Goal: Task Accomplishment & Management: Complete application form

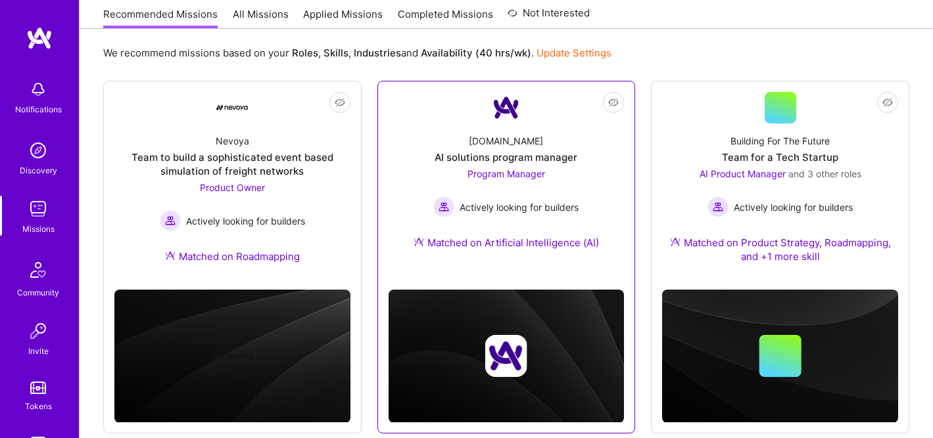
scroll to position [168, 0]
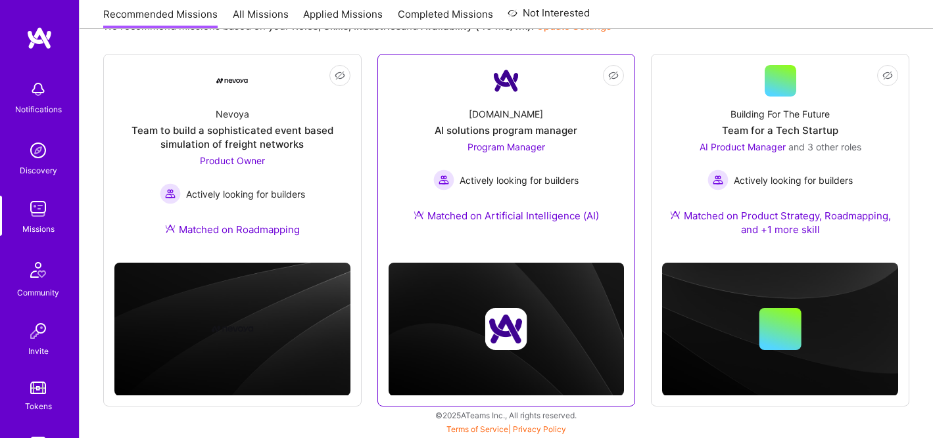
click at [498, 125] on div "AI solutions program manager" at bounding box center [506, 131] width 143 height 14
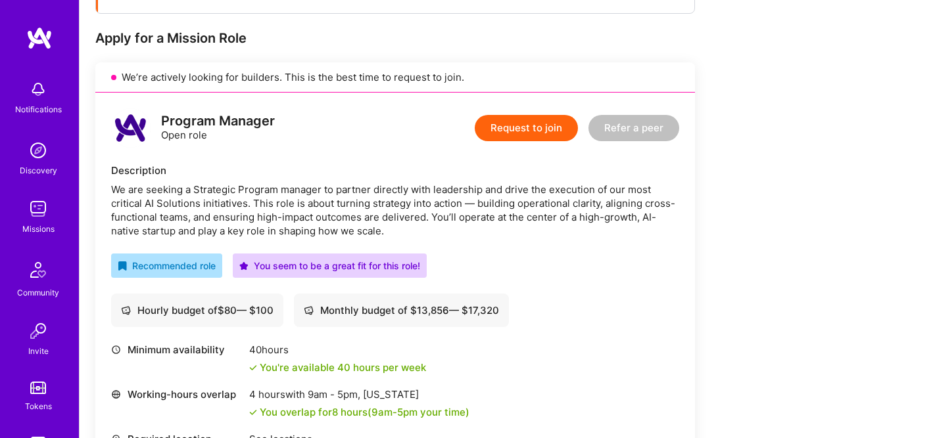
scroll to position [273, 0]
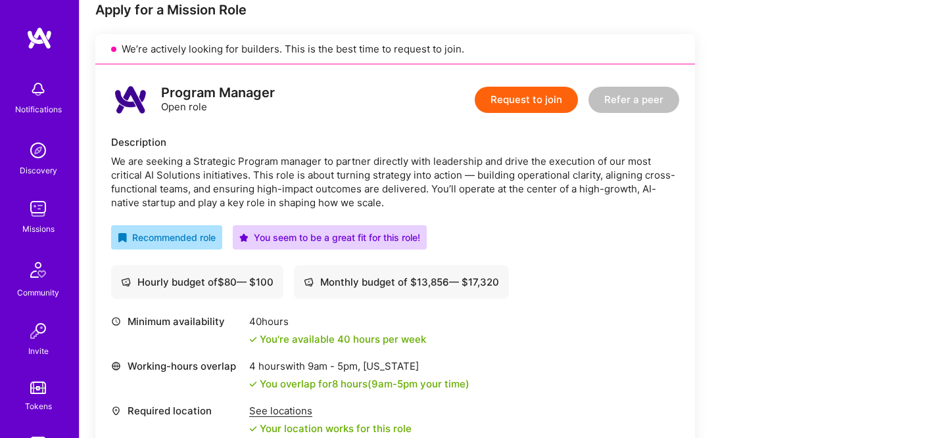
click at [523, 103] on button "Request to join" at bounding box center [526, 100] width 103 height 26
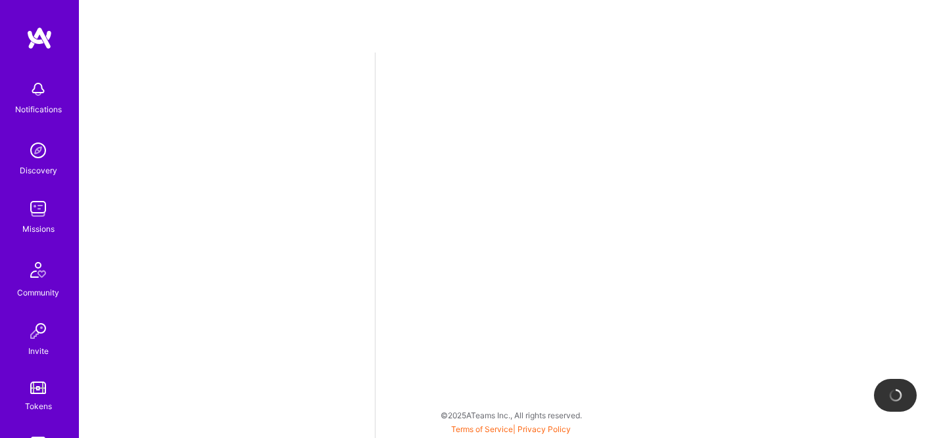
select select "US"
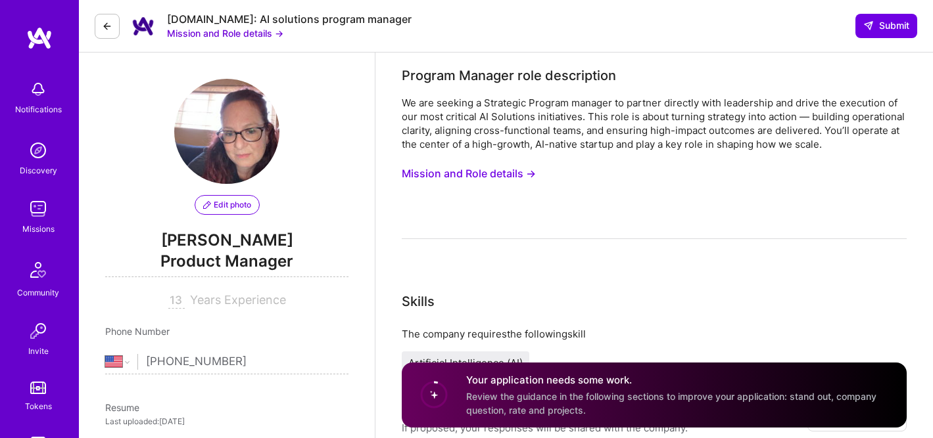
click at [486, 175] on button "Mission and Role details →" at bounding box center [469, 174] width 134 height 24
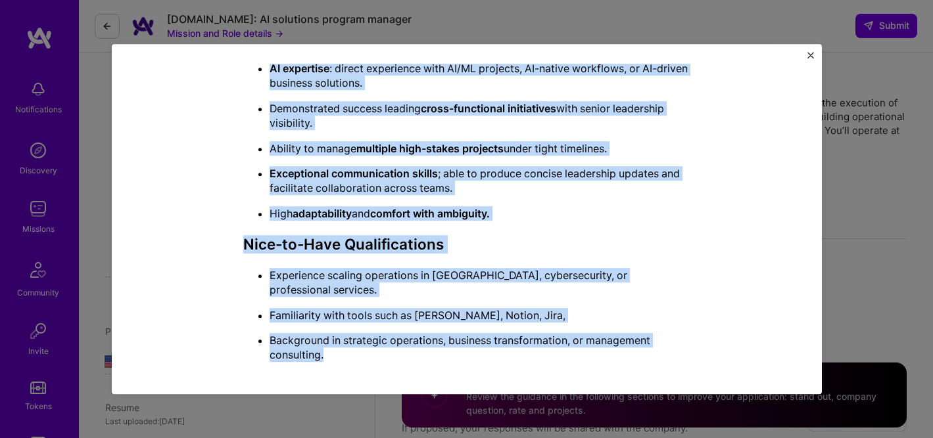
scroll to position [866, 0]
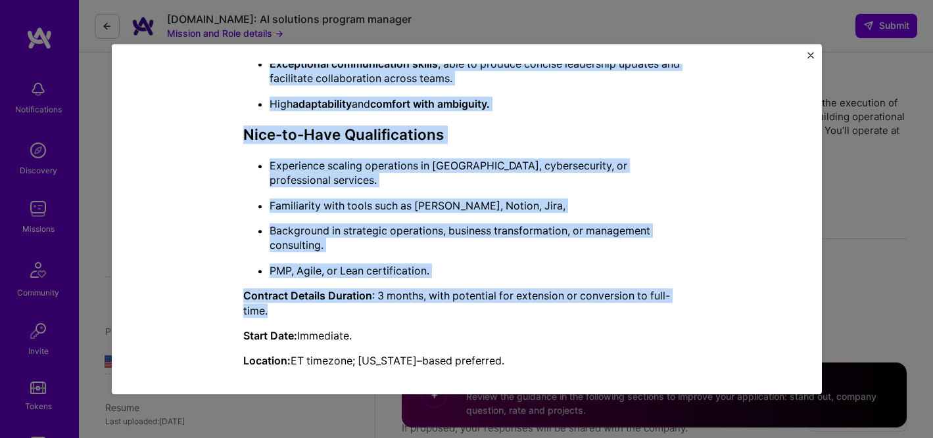
drag, startPoint x: 239, startPoint y: 64, endPoint x: 437, endPoint y: 304, distance: 311.4
copy div "Lo ips dolorsi a Consectet Adipisc elitsed do eiusmod temporin utla etdolorema …"
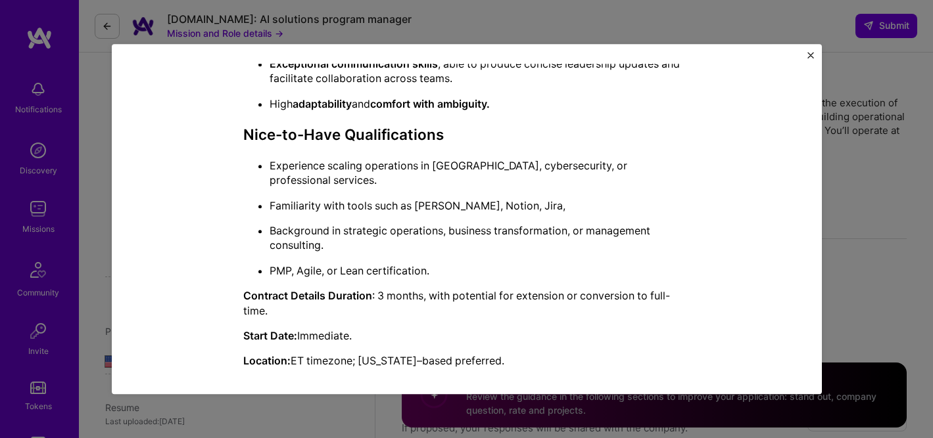
click at [813, 51] on div "Mission Description and Role Details Program Manager role description We are se…" at bounding box center [467, 219] width 710 height 351
click at [808, 57] on img "Close" at bounding box center [810, 55] width 7 height 7
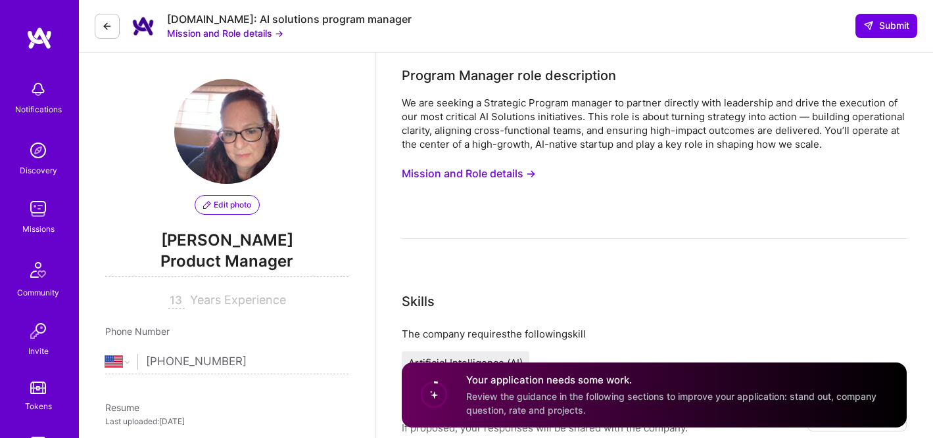
scroll to position [302, 0]
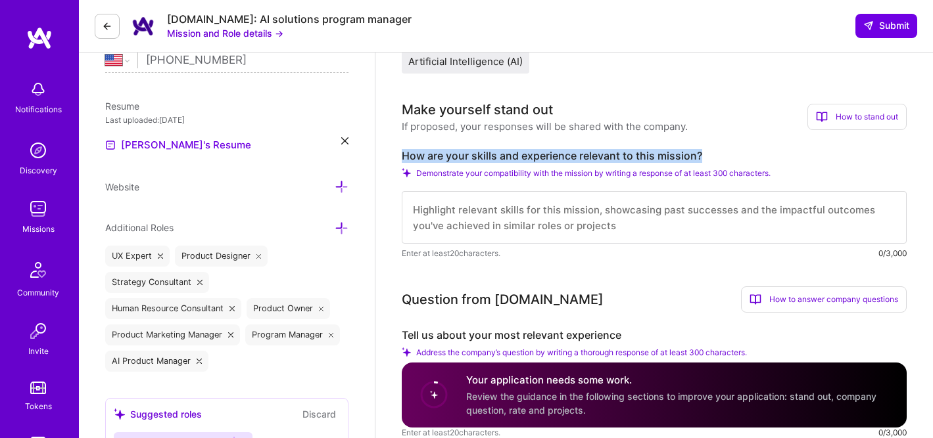
drag, startPoint x: 405, startPoint y: 158, endPoint x: 735, endPoint y: 161, distance: 330.0
click at [735, 161] on label "How are your skills and experience relevant to this mission?" at bounding box center [654, 156] width 505 height 14
copy label "How are your skills and experience relevant to this mission?"
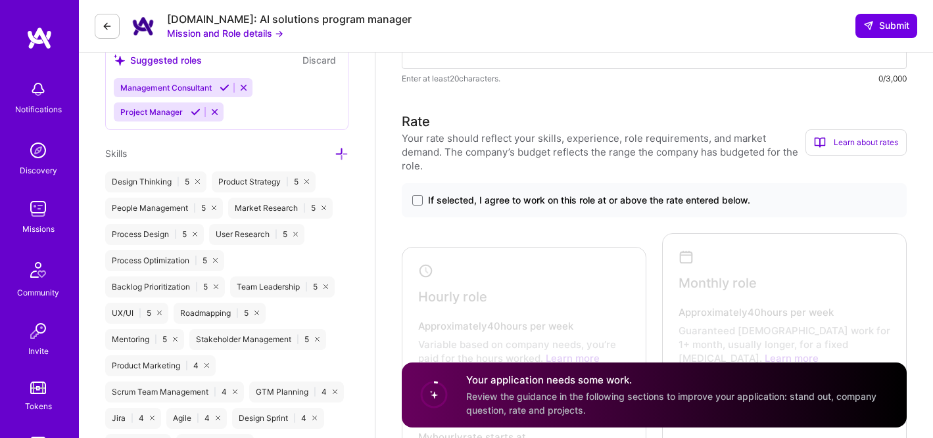
scroll to position [703, 0]
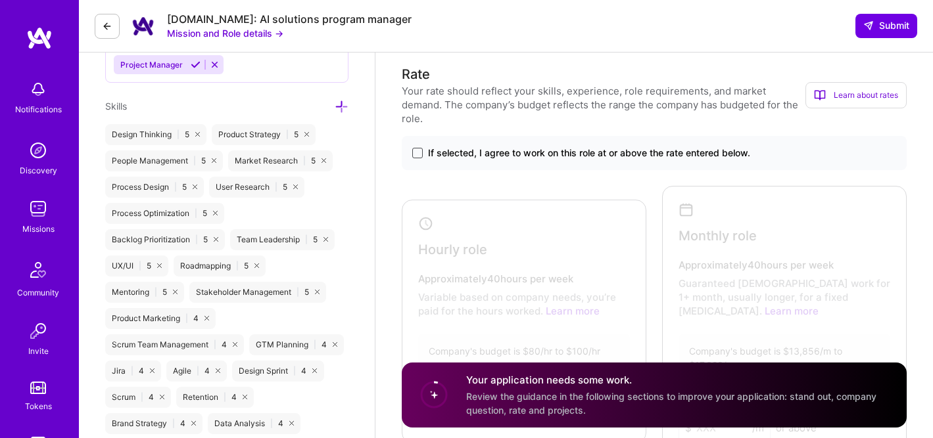
click at [413, 150] on span at bounding box center [417, 153] width 11 height 11
click at [0, 0] on input "If selected, I agree to work on this role at or above the rate entered below." at bounding box center [0, 0] width 0 height 0
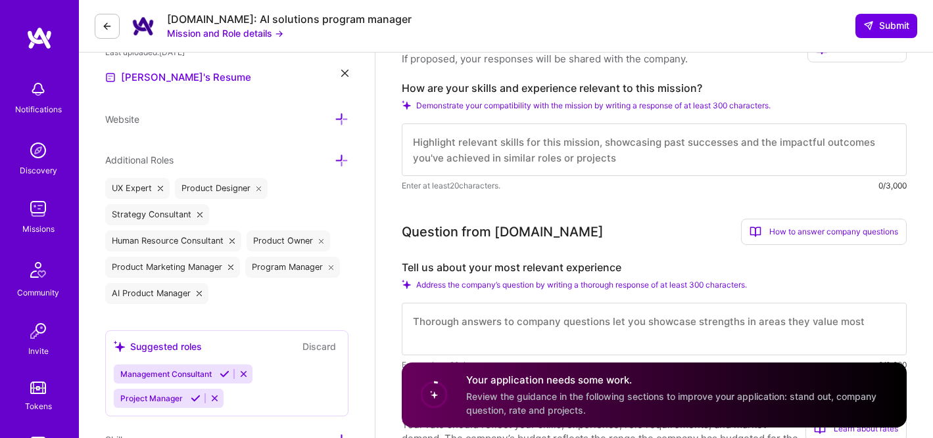
scroll to position [571, 0]
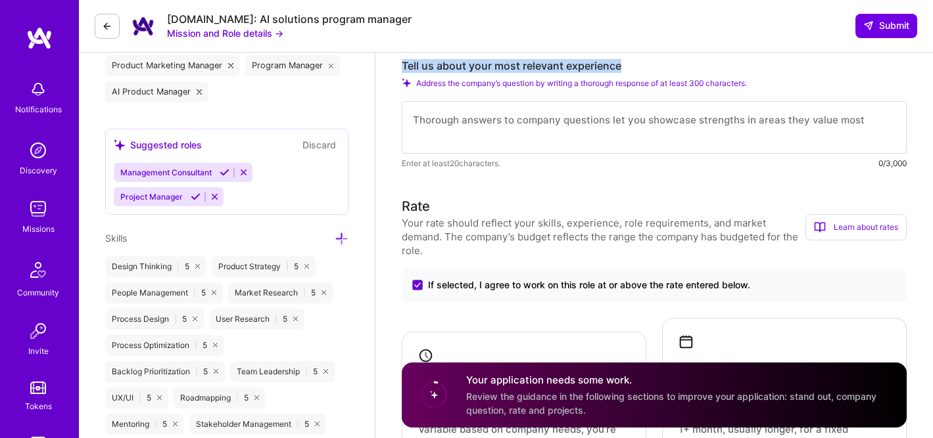
drag, startPoint x: 398, startPoint y: 64, endPoint x: 696, endPoint y: 69, distance: 297.8
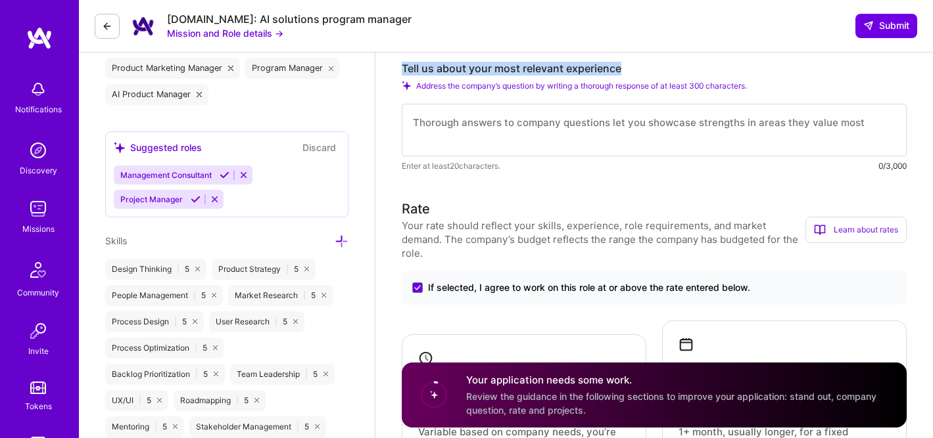
copy label "Tell us about your most relevant experience"
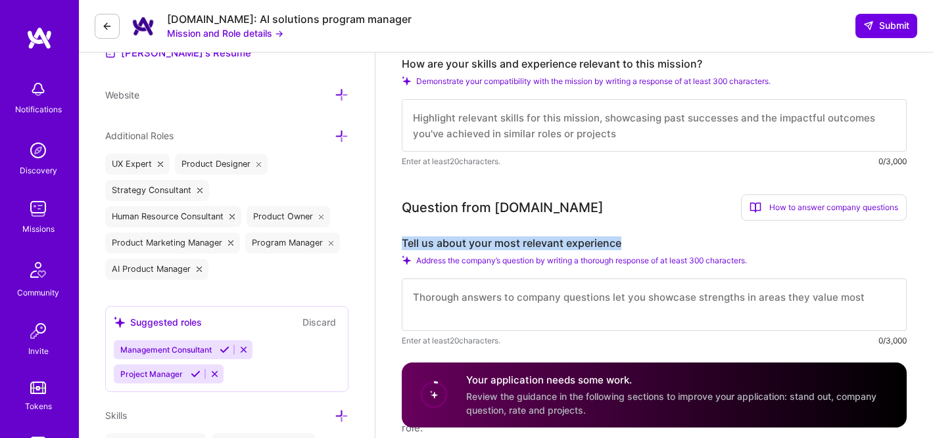
scroll to position [258, 0]
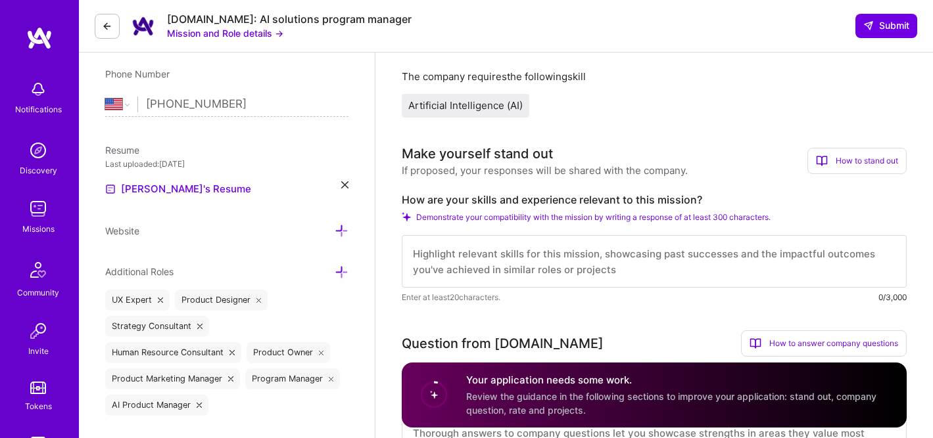
click at [490, 250] on textarea at bounding box center [654, 261] width 505 height 53
paste textarea "l ipsumdolor sitametc adipiscin elitsed doeiusmodt, IN-utlabor etdolor magnaali…"
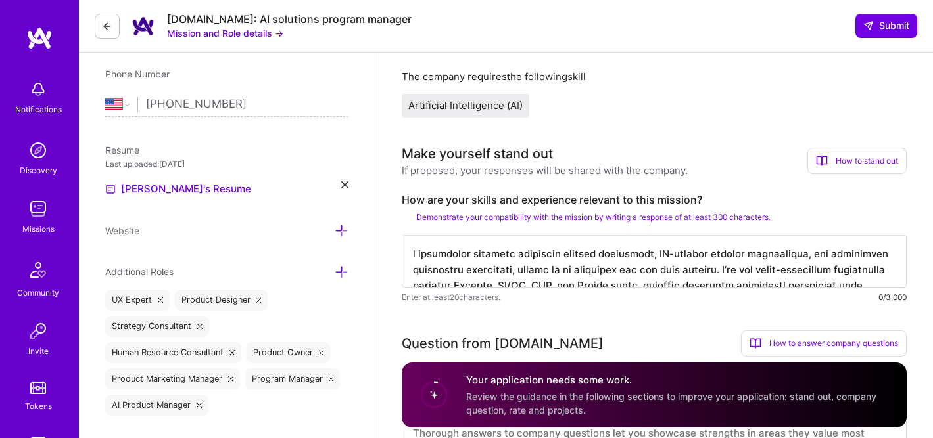
scroll to position [262, 0]
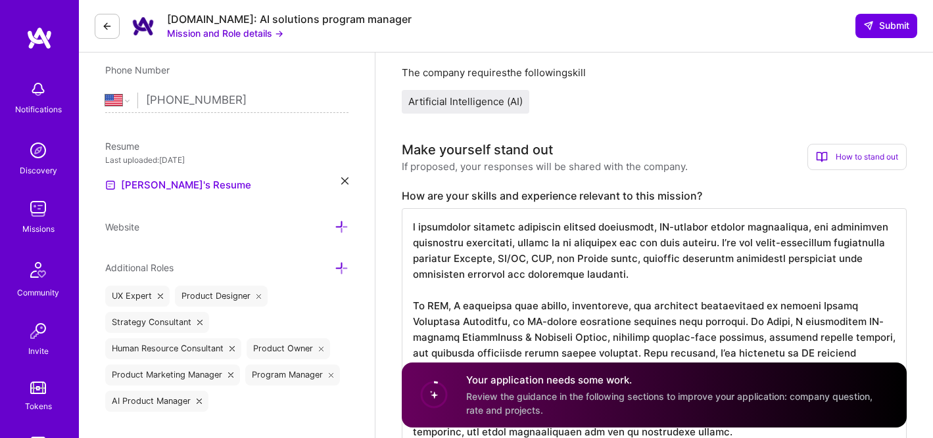
click at [411, 229] on textarea at bounding box center [654, 329] width 505 height 242
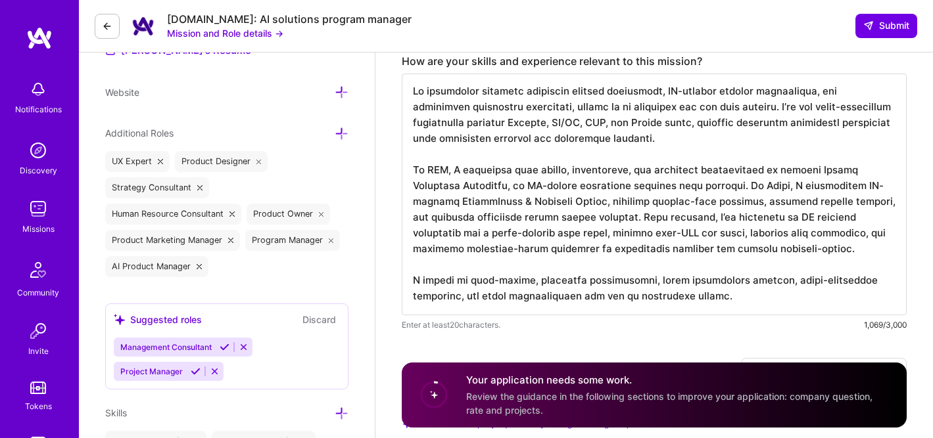
scroll to position [397, 0]
drag, startPoint x: 648, startPoint y: 218, endPoint x: 855, endPoint y: 257, distance: 210.8
click at [855, 257] on textarea at bounding box center [654, 194] width 505 height 242
click at [724, 231] on textarea at bounding box center [654, 194] width 505 height 242
drag, startPoint x: 497, startPoint y: 233, endPoint x: 840, endPoint y: 250, distance: 343.6
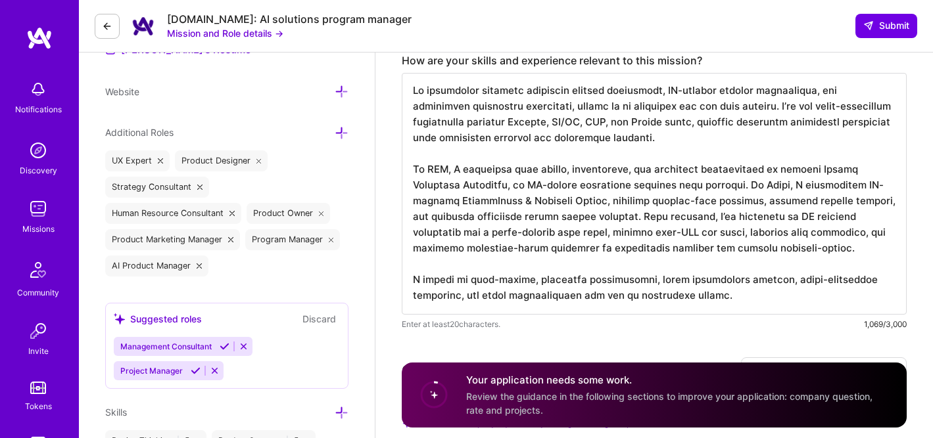
click at [841, 250] on textarea at bounding box center [654, 194] width 505 height 242
click at [585, 239] on textarea at bounding box center [654, 194] width 505 height 242
drag, startPoint x: 633, startPoint y: 216, endPoint x: 887, endPoint y: 255, distance: 257.4
click at [887, 255] on textarea at bounding box center [654, 194] width 505 height 242
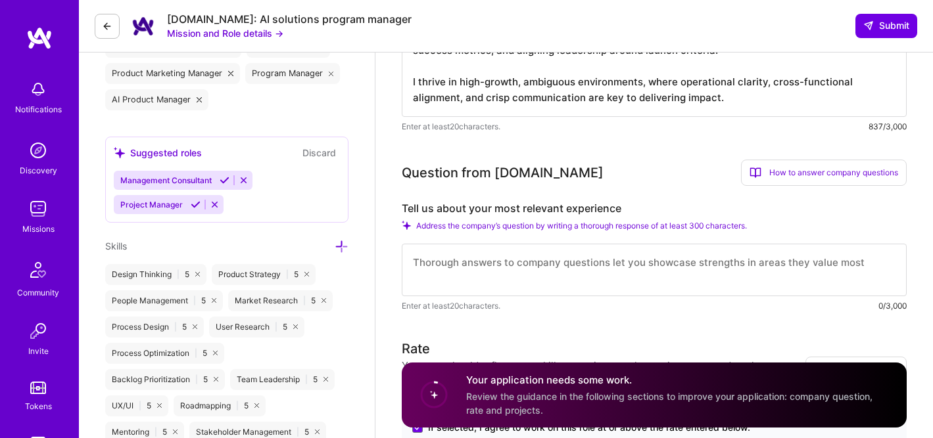
scroll to position [616, 0]
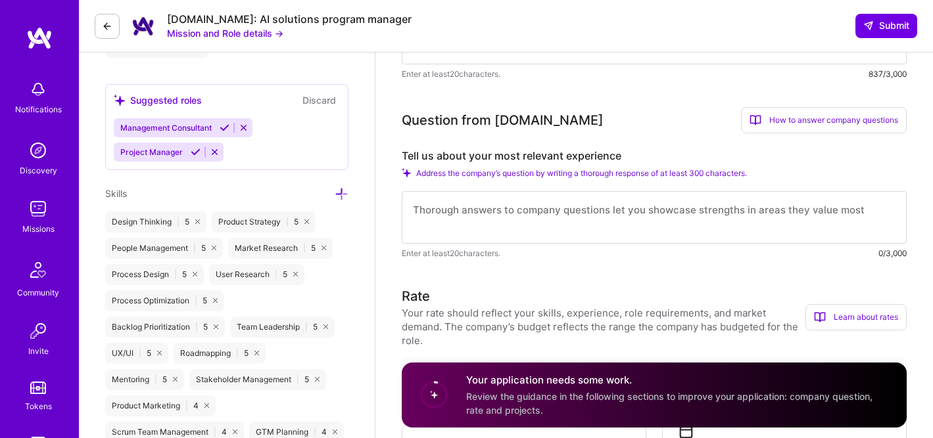
type textarea "My background combines strategic program management, AI-enabled product develop…"
click at [465, 218] on textarea at bounding box center [654, 217] width 505 height 53
paste textarea "Lo ipsu dolorsit ametconsec adipi elit seddoei TE-incidid utlaboreetd magnaa en…"
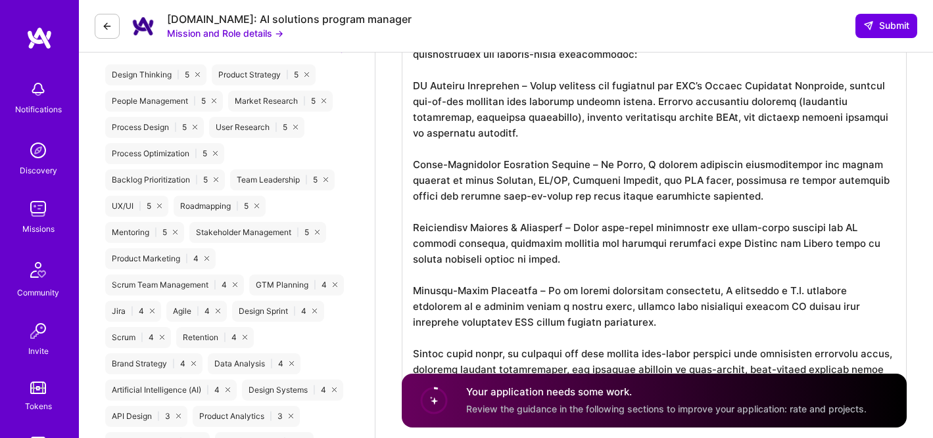
scroll to position [764, 0]
drag, startPoint x: 720, startPoint y: 245, endPoint x: 848, endPoint y: 262, distance: 129.3
click at [848, 262] on textarea at bounding box center [654, 212] width 505 height 384
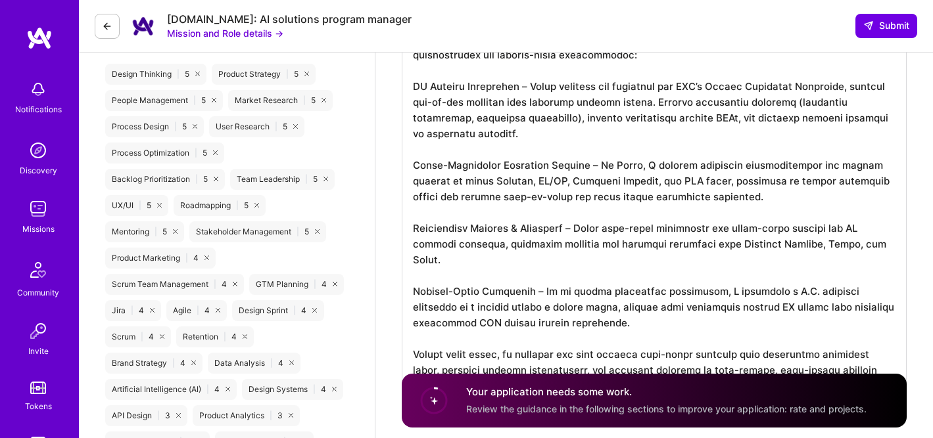
scroll to position [1, 0]
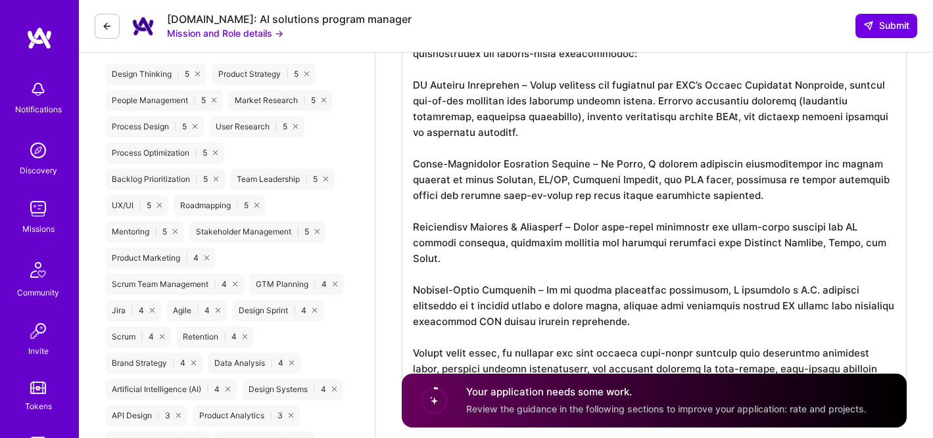
drag, startPoint x: 619, startPoint y: 321, endPoint x: 408, endPoint y: 279, distance: 214.5
click at [408, 279] on textarea at bounding box center [654, 212] width 505 height 384
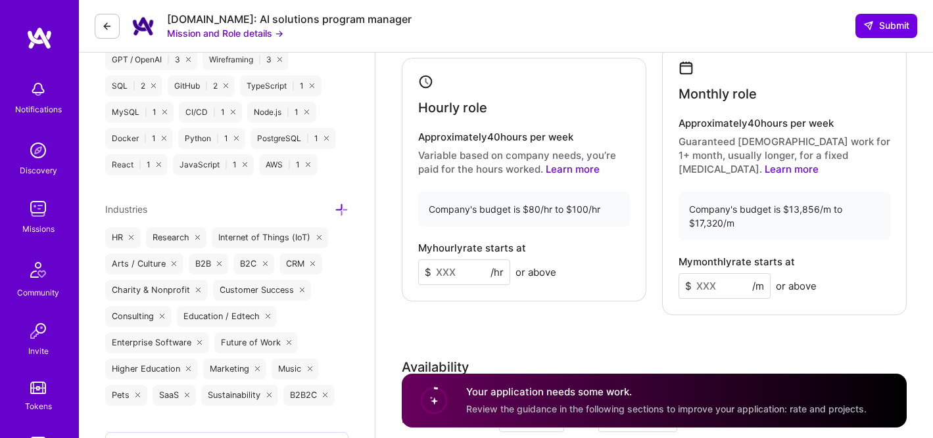
scroll to position [1227, 0]
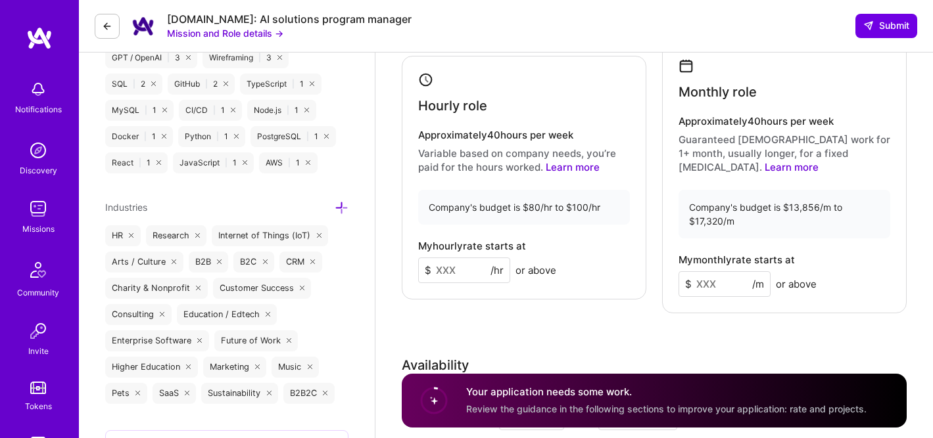
type textarea "Lo ipsu dolorsit ametconsec adipi elit seddoei TE-incidid utlaboreetd magnaa en…"
drag, startPoint x: 460, startPoint y: 266, endPoint x: 385, endPoint y: 264, distance: 75.6
type input "85"
click at [548, 334] on div "Rate Your rate should reflect your skills, experience, role requirements, and m…" at bounding box center [654, 230] width 505 height 621
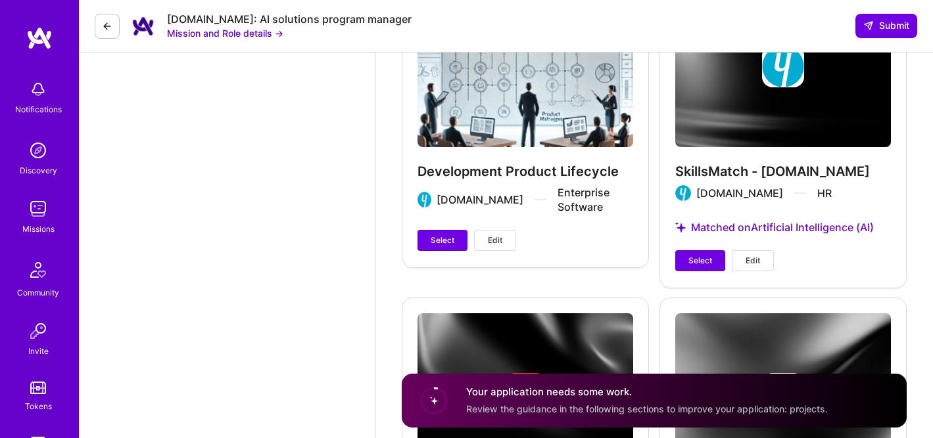
scroll to position [2397, 0]
click at [448, 235] on span "Select" at bounding box center [443, 241] width 24 height 12
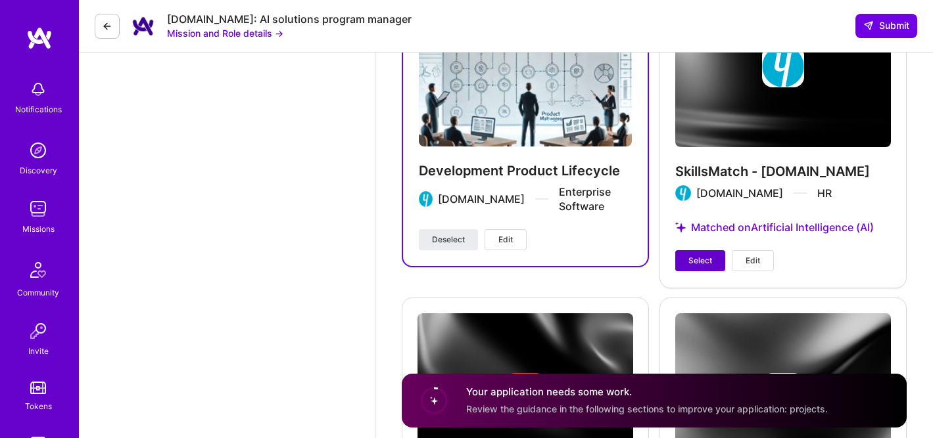
click at [698, 261] on span "Select" at bounding box center [700, 261] width 24 height 12
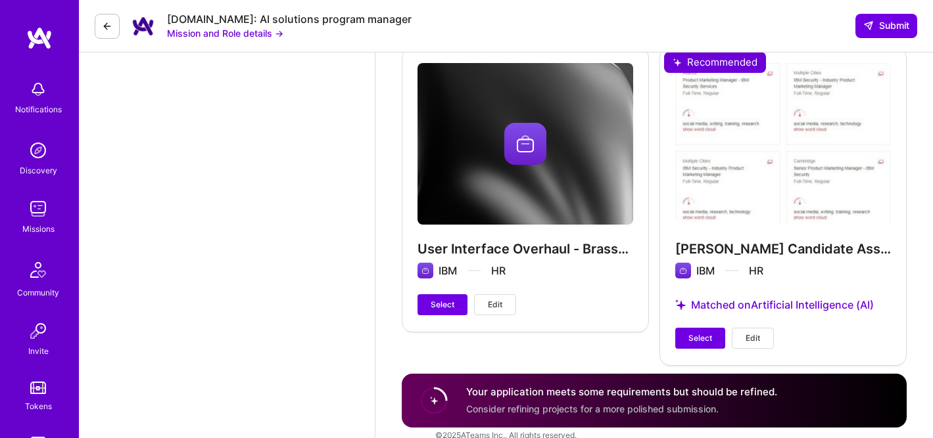
scroll to position [3291, 0]
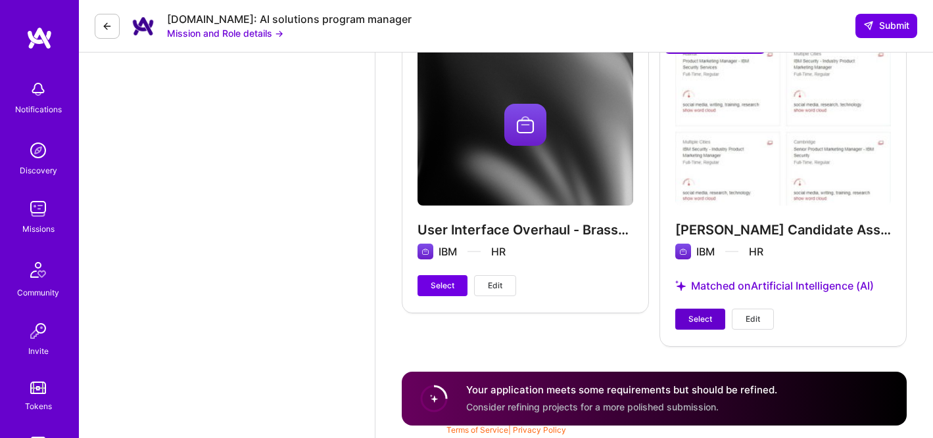
click at [701, 320] on span "Select" at bounding box center [700, 320] width 24 height 12
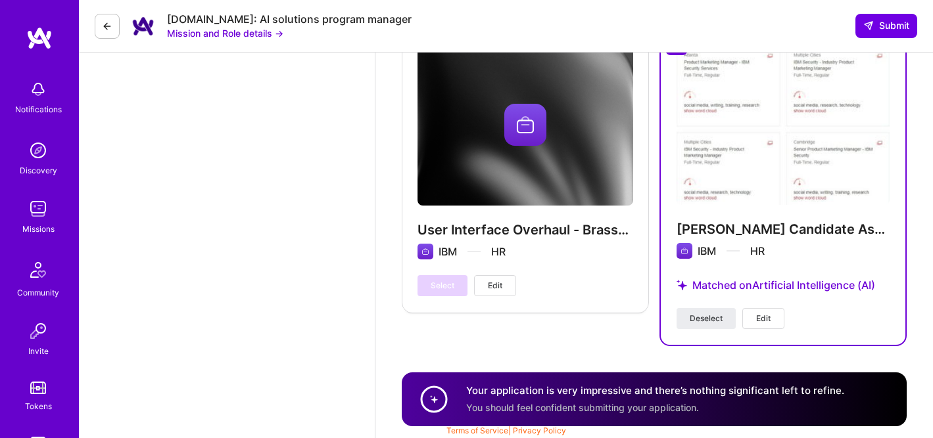
scroll to position [3291, 0]
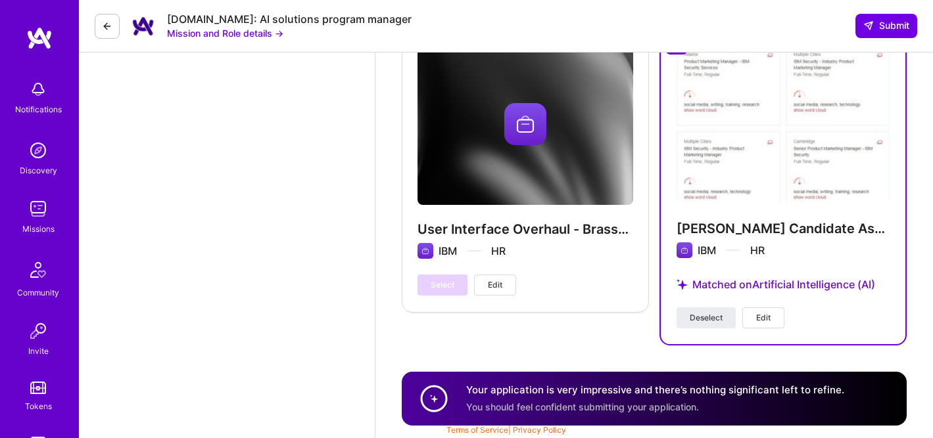
click at [600, 344] on div "User Interface Overhaul - BrassRing Applicant Tracking System IBM HR Select Edit" at bounding box center [525, 187] width 247 height 318
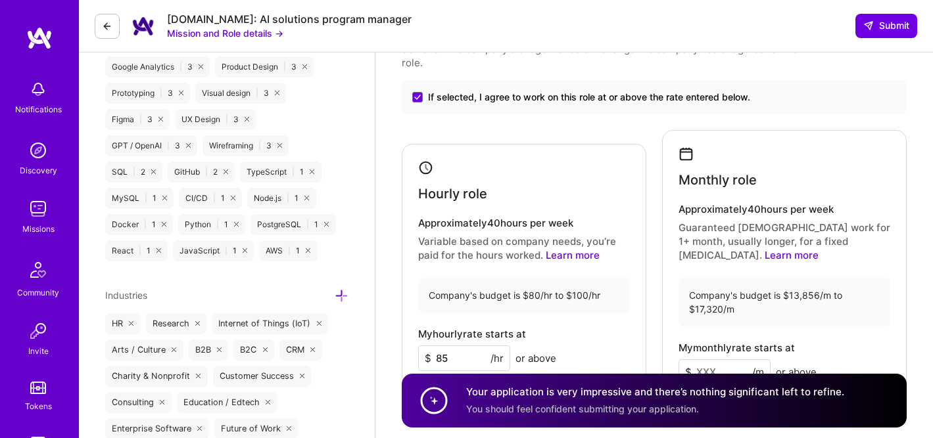
scroll to position [1318, 0]
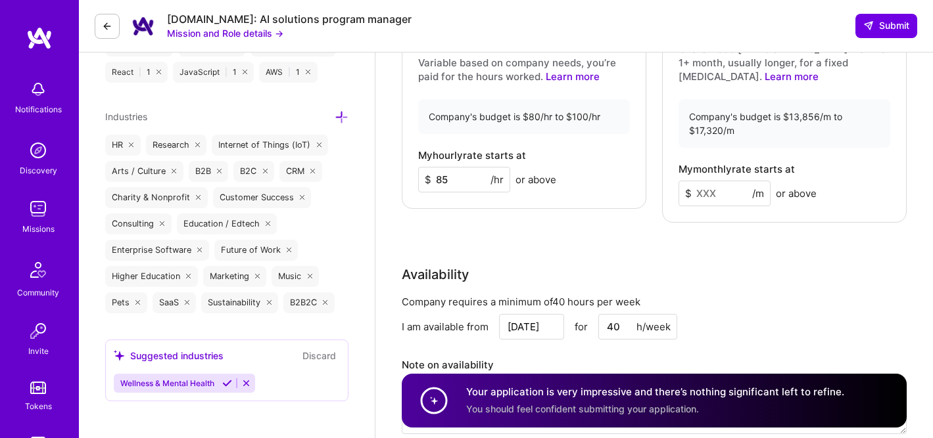
click at [711, 181] on input at bounding box center [724, 194] width 92 height 26
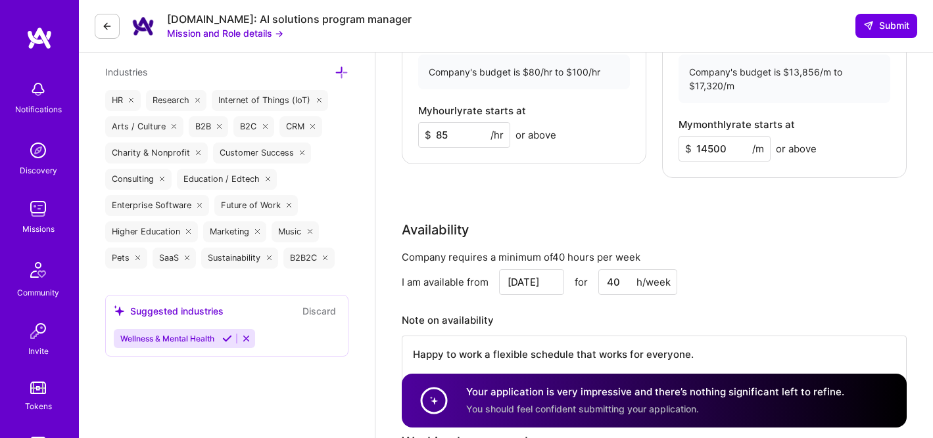
scroll to position [1378, 0]
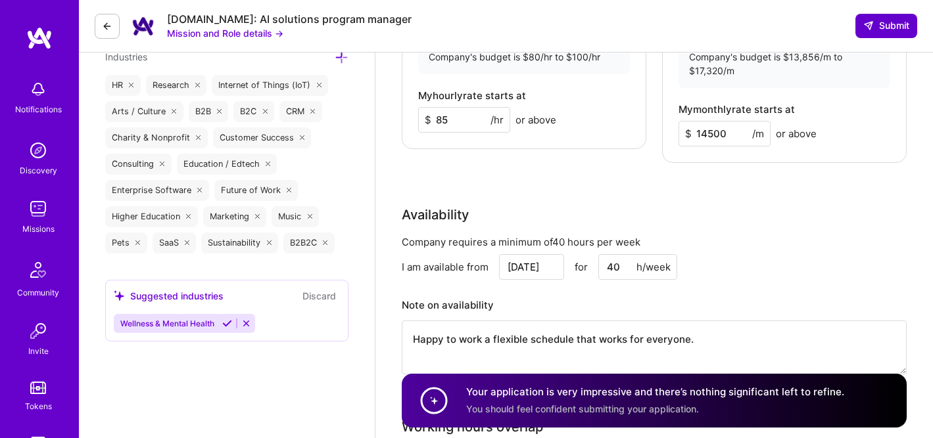
type input "14500"
click at [889, 26] on span "Submit" at bounding box center [886, 25] width 46 height 13
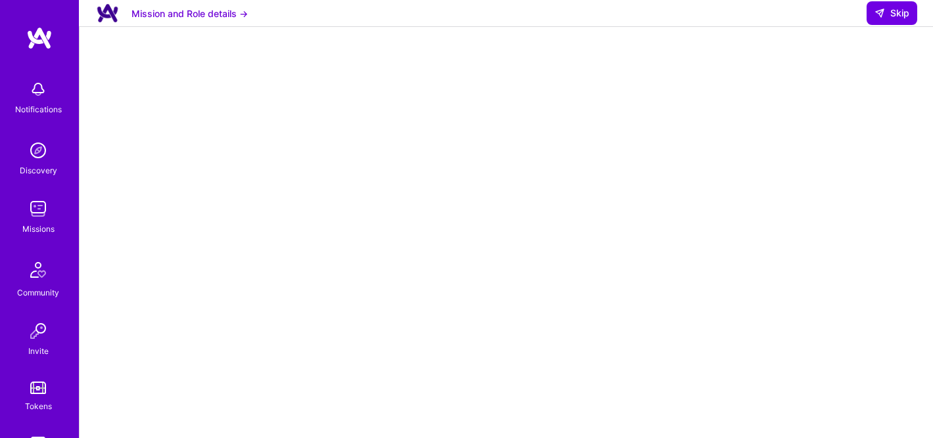
scroll to position [124, 0]
select select "US"
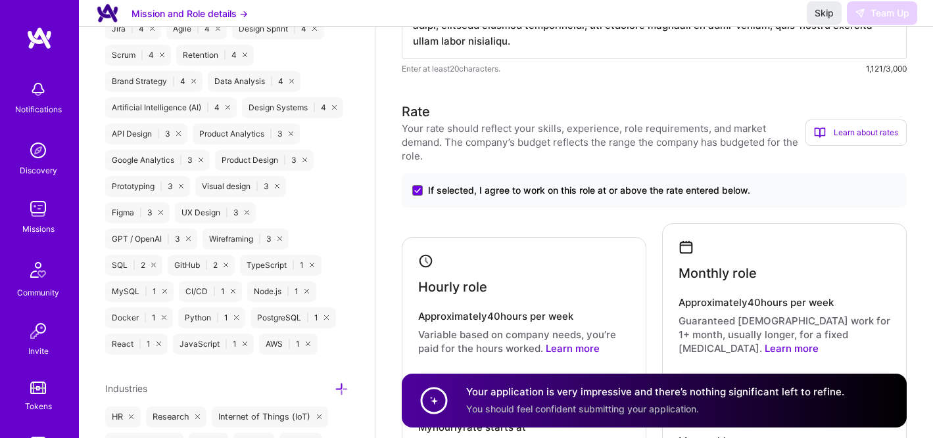
scroll to position [904, 0]
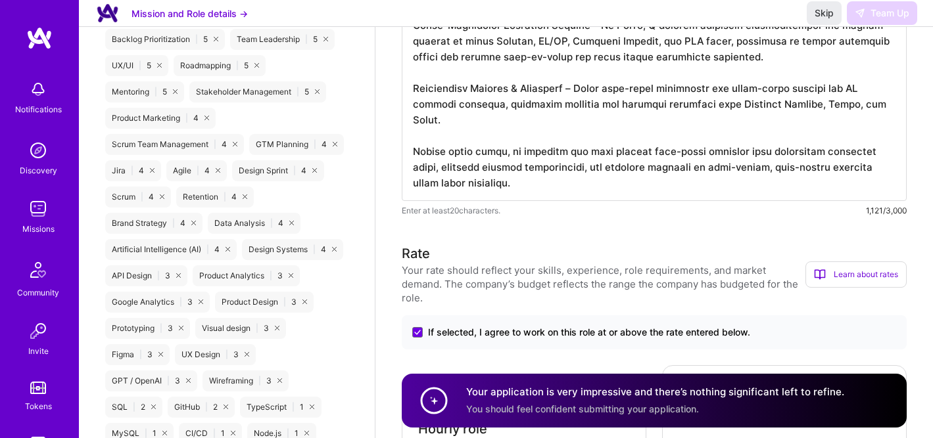
click at [27, 218] on img at bounding box center [38, 209] width 26 height 26
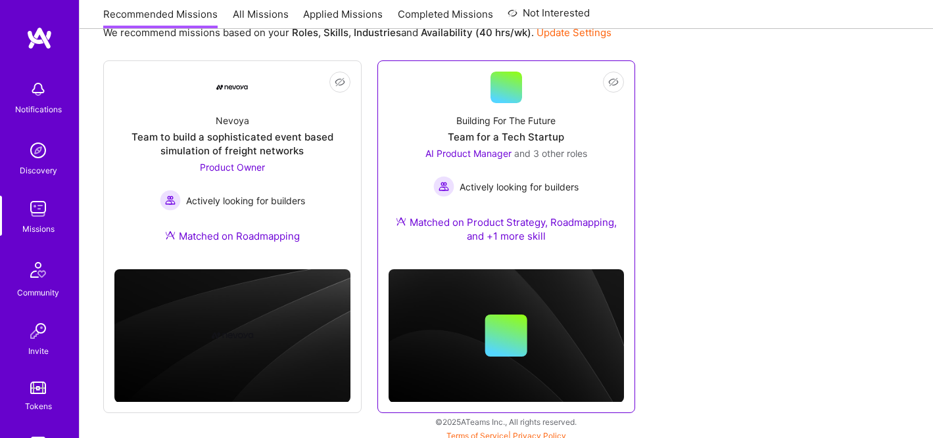
scroll to position [162, 0]
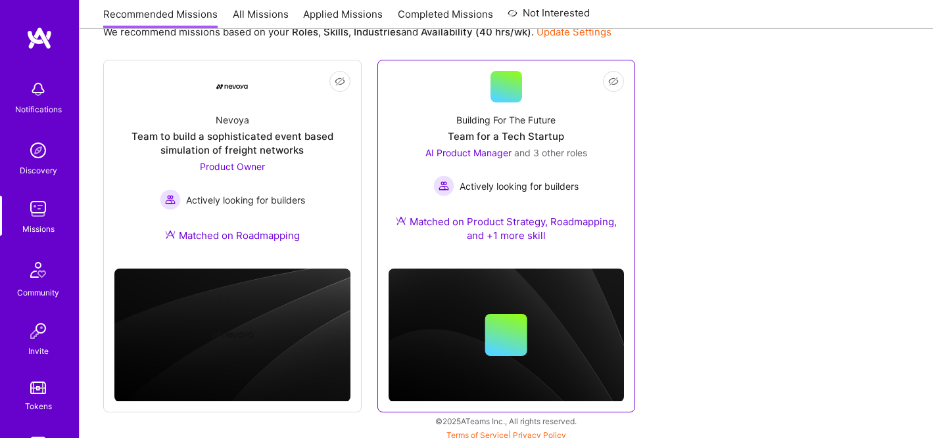
click at [491, 128] on div "Building For The Future Team for a Tech Startup AI Product Manager and 3 other …" at bounding box center [507, 181] width 236 height 156
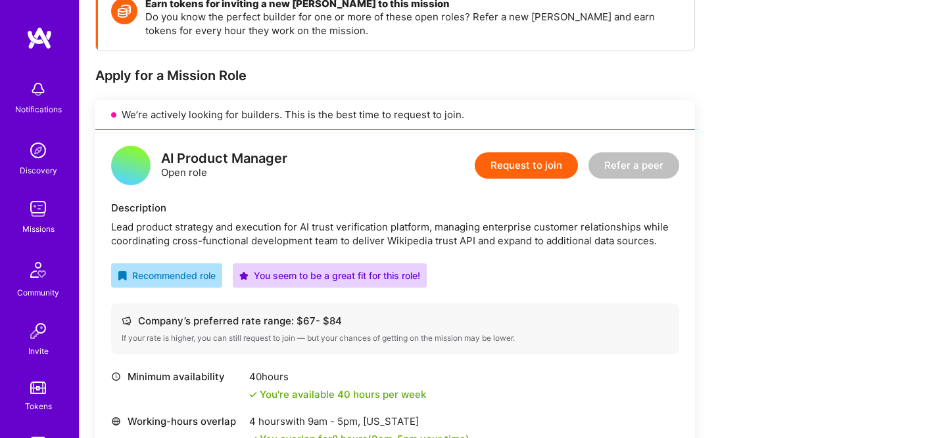
scroll to position [229, 0]
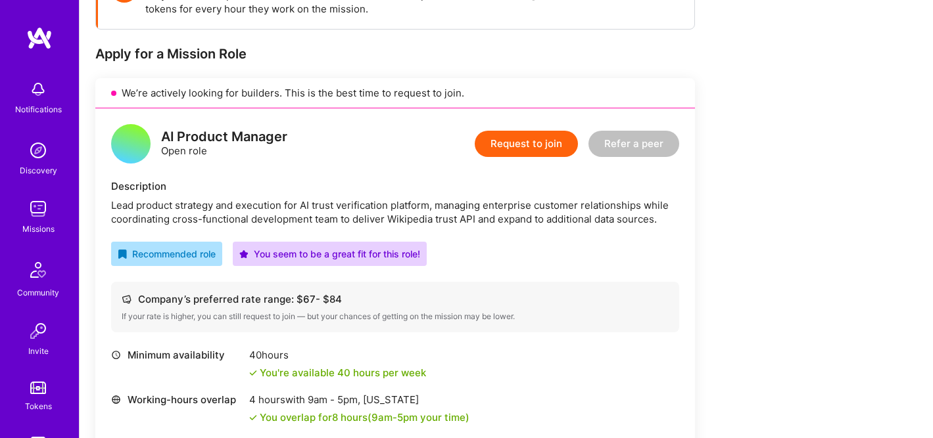
click at [521, 139] on button "Request to join" at bounding box center [526, 144] width 103 height 26
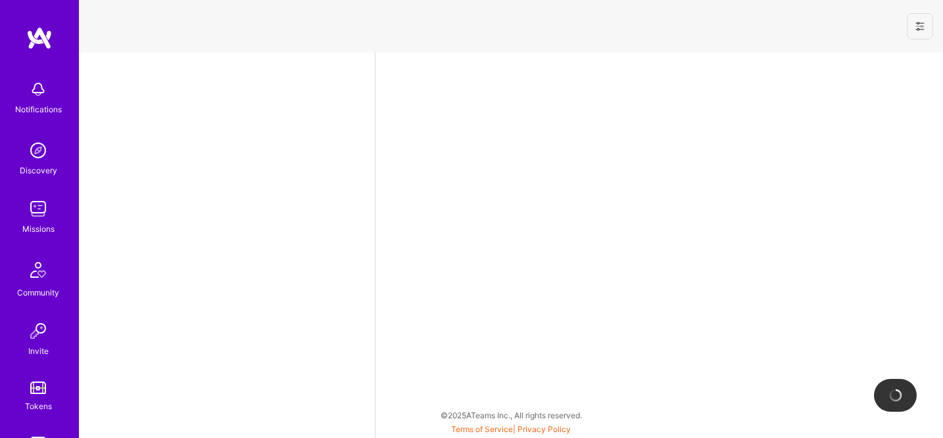
select select "US"
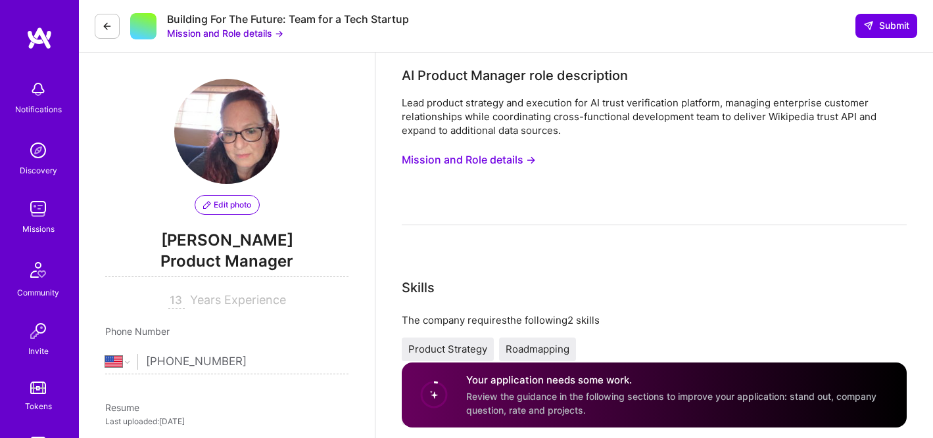
click at [441, 160] on button "Mission and Role details →" at bounding box center [469, 160] width 134 height 24
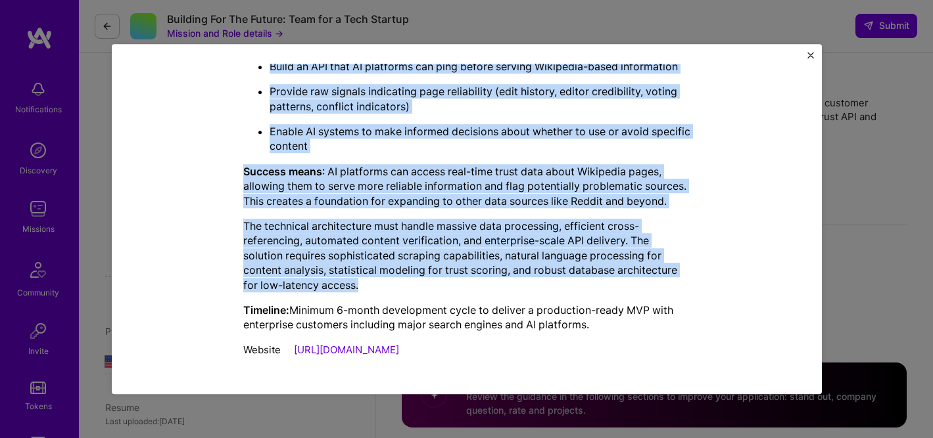
scroll to position [438, 0]
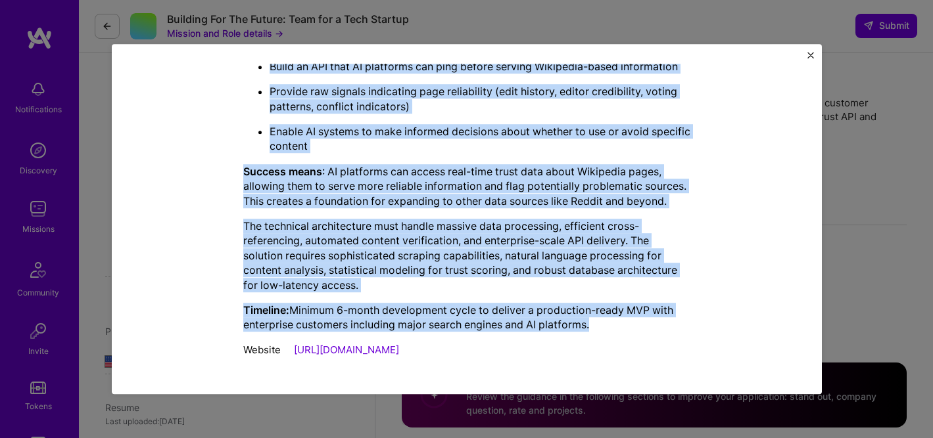
drag, startPoint x: 235, startPoint y: 88, endPoint x: 600, endPoint y: 333, distance: 440.1
click at [600, 333] on div "Mission Description and Role Details AI Product Manager role description Lead p…" at bounding box center [466, 0] width 649 height 729
copy div "BFT is building software to make AI truth-seeking by creating trust signals for…"
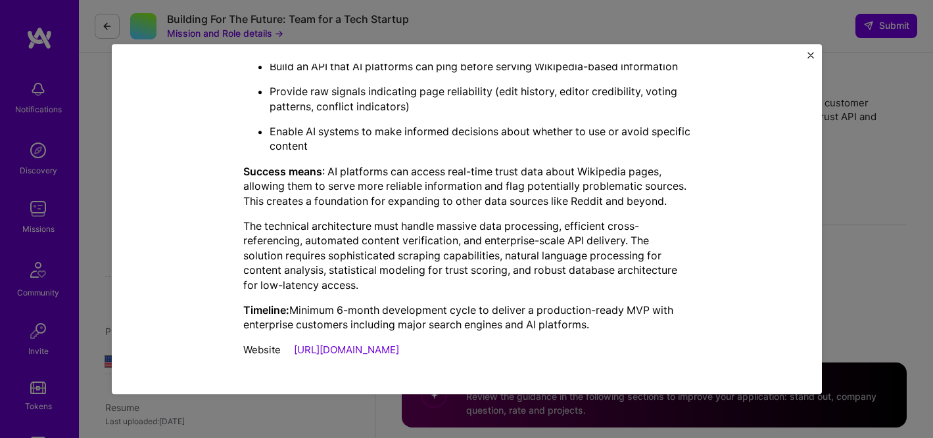
drag, startPoint x: 887, startPoint y: 208, endPoint x: 885, endPoint y: 202, distance: 6.7
click at [887, 208] on div "Mission Description and Role Details AI Product Manager role description Lead p…" at bounding box center [466, 219] width 933 height 438
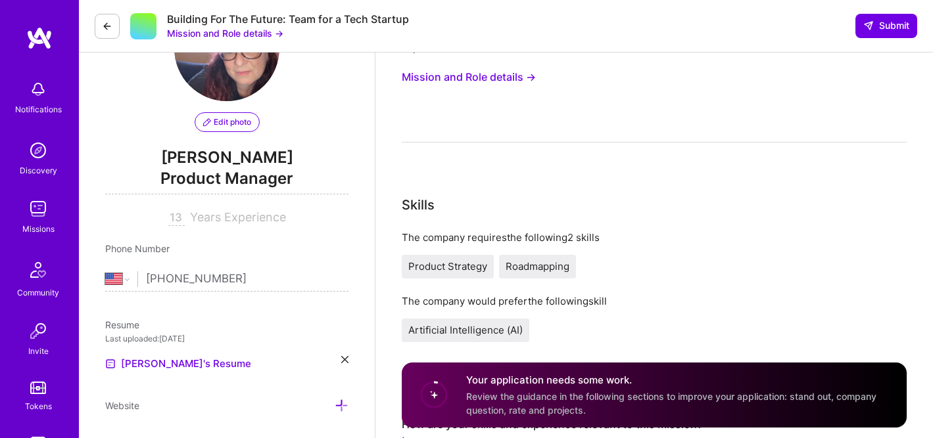
scroll to position [259, 0]
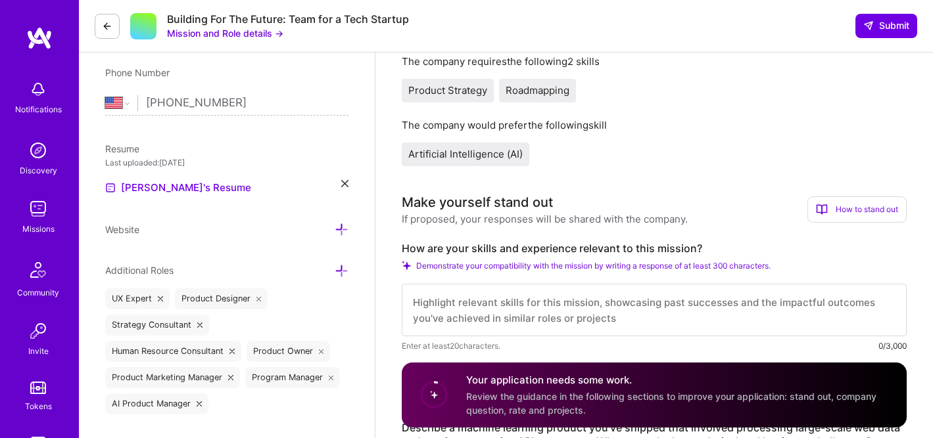
click at [556, 302] on textarea at bounding box center [654, 310] width 505 height 53
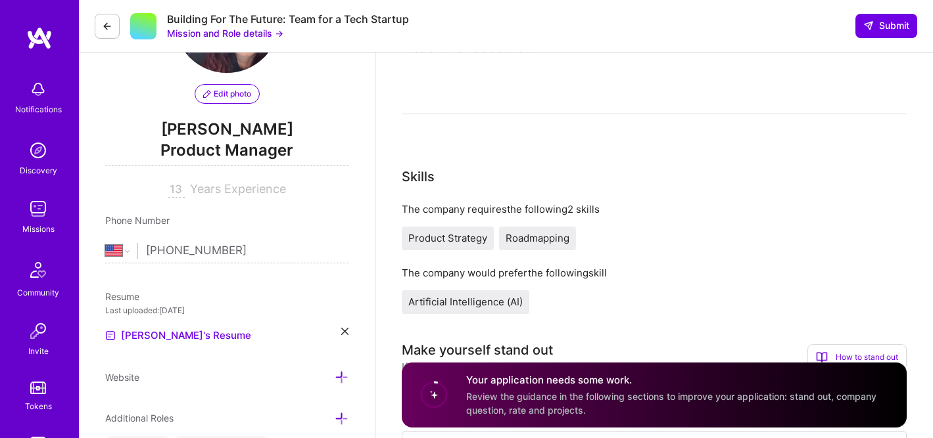
scroll to position [118, 0]
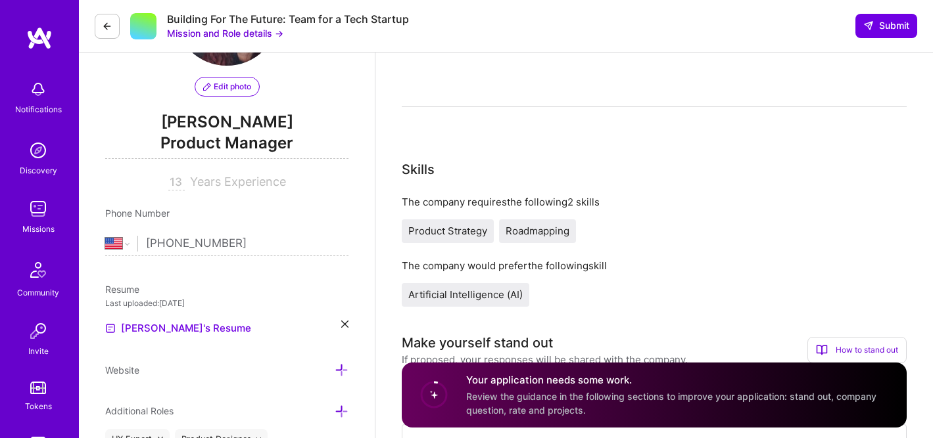
click at [433, 233] on span "Product Strategy" at bounding box center [447, 231] width 79 height 12
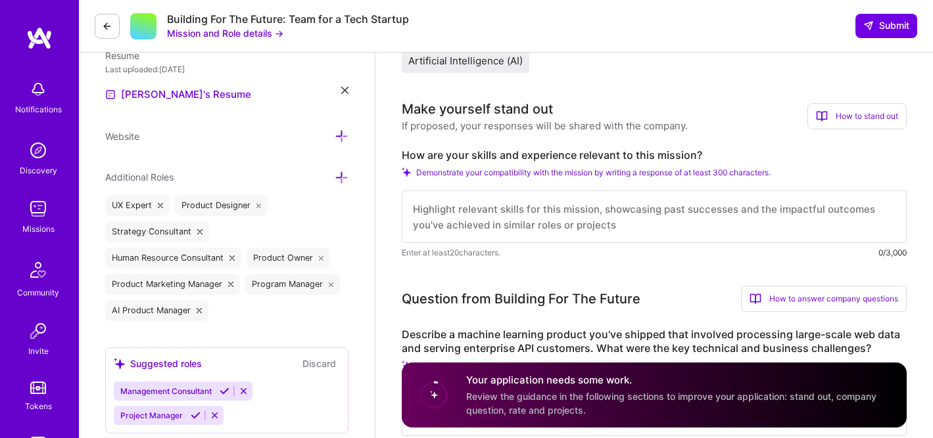
scroll to position [381, 0]
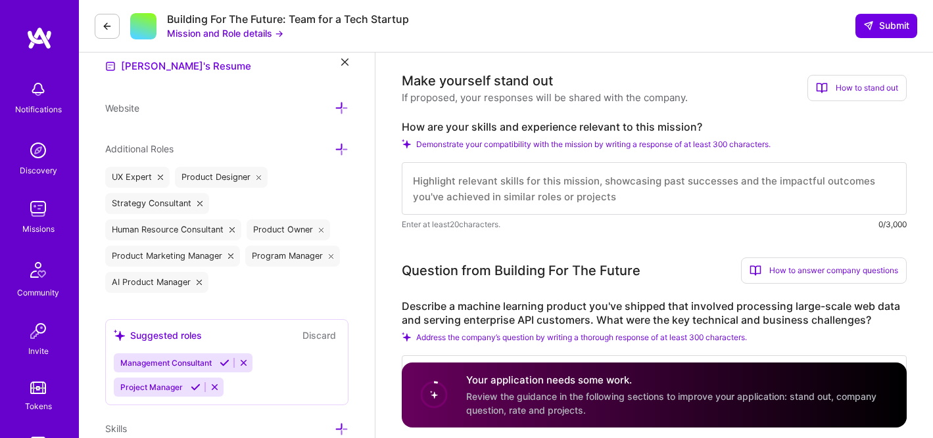
click at [460, 188] on textarea at bounding box center [654, 188] width 505 height 53
paste textarea "Lo ipsumdolor sita co adi elitseddoeiu te IN utlabor etdolore, magn aliquaeni, …"
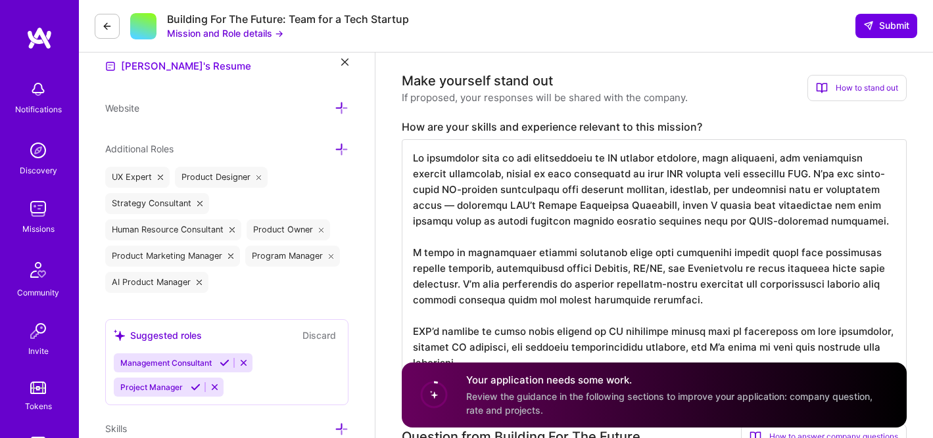
click at [870, 189] on textarea at bounding box center [654, 260] width 505 height 242
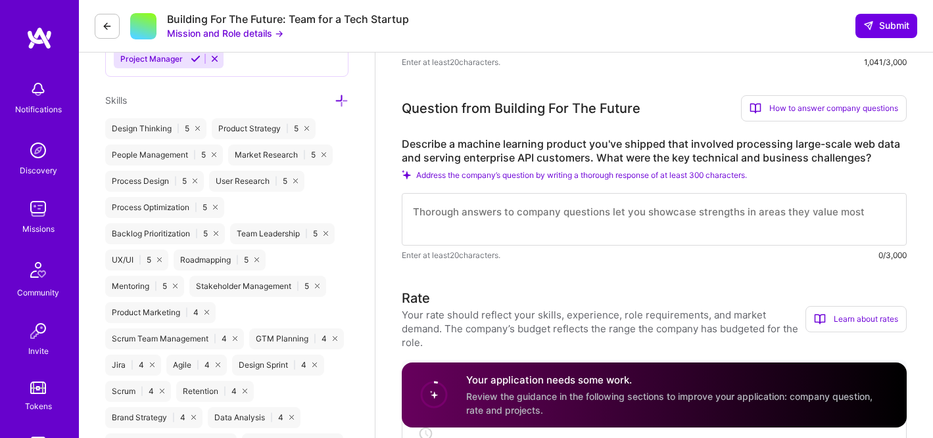
scroll to position [781, 0]
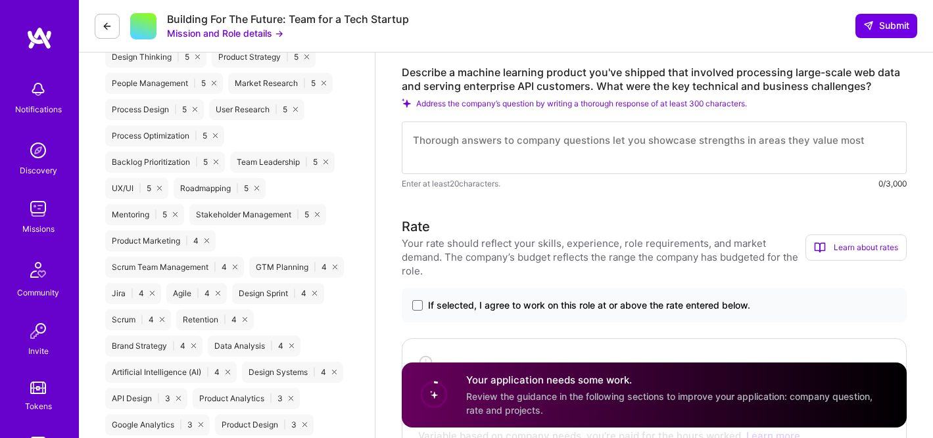
type textarea "Lo ipsumdolor sita co adi elitseddoeiu te IN utlabor etdolore, magn aliquaeni, …"
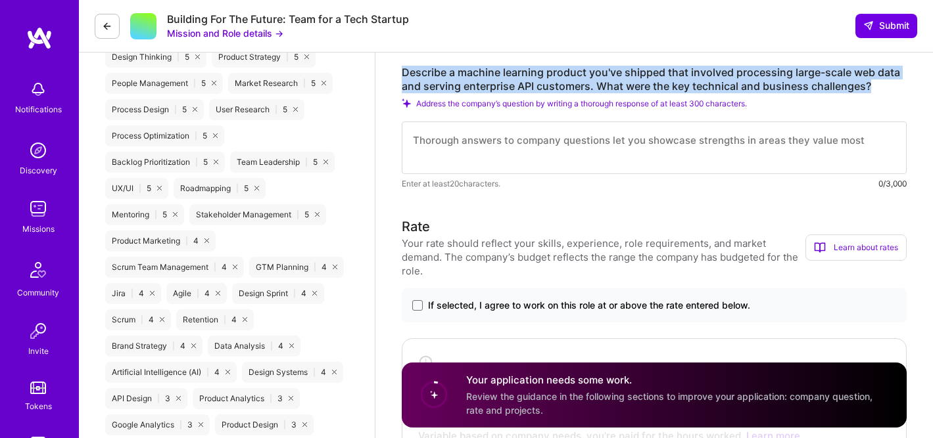
drag, startPoint x: 404, startPoint y: 71, endPoint x: 868, endPoint y: 88, distance: 464.4
click at [868, 87] on label "Describe a machine learning product you've shipped that involved processing lar…" at bounding box center [654, 80] width 505 height 28
copy label "Describe a machine learning product you've shipped that involved processing lar…"
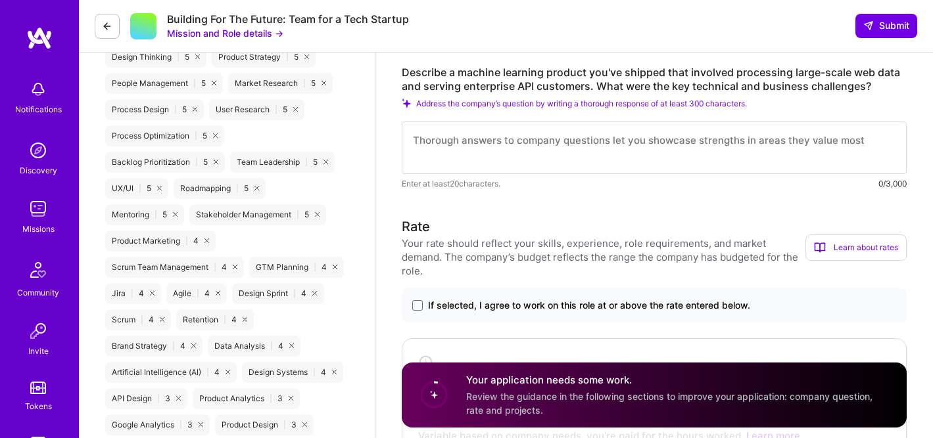
click at [452, 136] on textarea at bounding box center [654, 148] width 505 height 53
paste textarea "Lo IPS, D sitame consect Adipis Elitseddo Eiusmodte, in UT/LA etdolor magn aliq…"
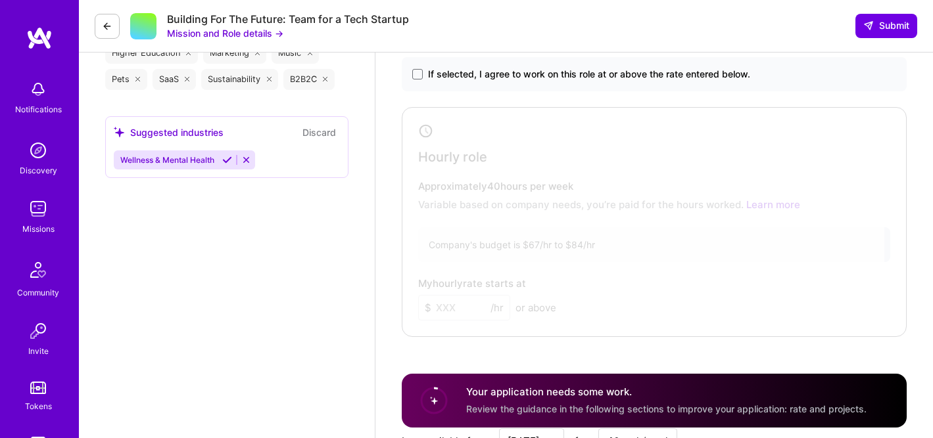
scroll to position [1542, 0]
type textarea "Lo IPS, D sitame consect Adipis Elitseddo Eiusmodte, in UT/LA etdolor magn aliq…"
click at [415, 74] on span at bounding box center [417, 74] width 11 height 11
click at [0, 0] on input "If selected, I agree to work on this role at or above the rate entered below." at bounding box center [0, 0] width 0 height 0
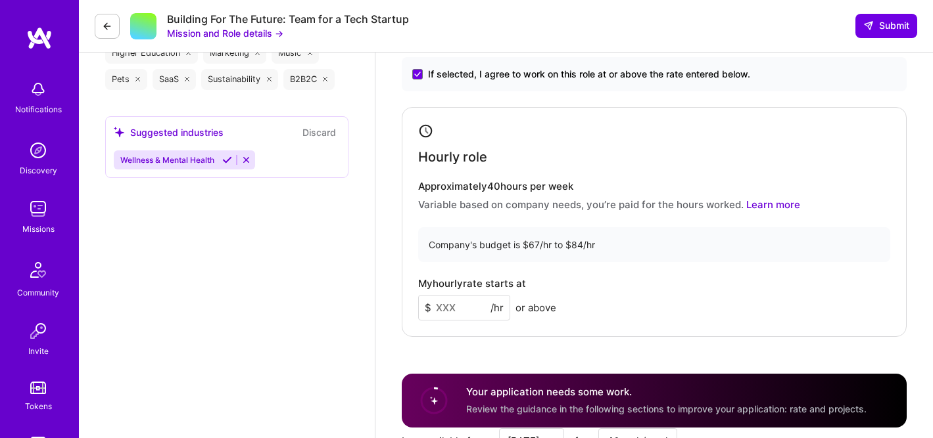
drag, startPoint x: 463, startPoint y: 308, endPoint x: 401, endPoint y: 311, distance: 62.5
click at [402, 311] on div "Hourly role Approximately 40 hours per week Variable based on company needs, yo…" at bounding box center [654, 222] width 505 height 230
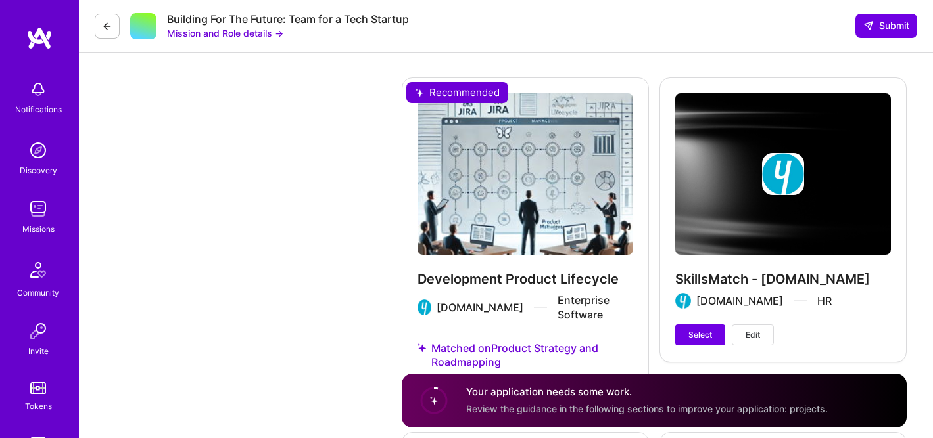
scroll to position [2829, 0]
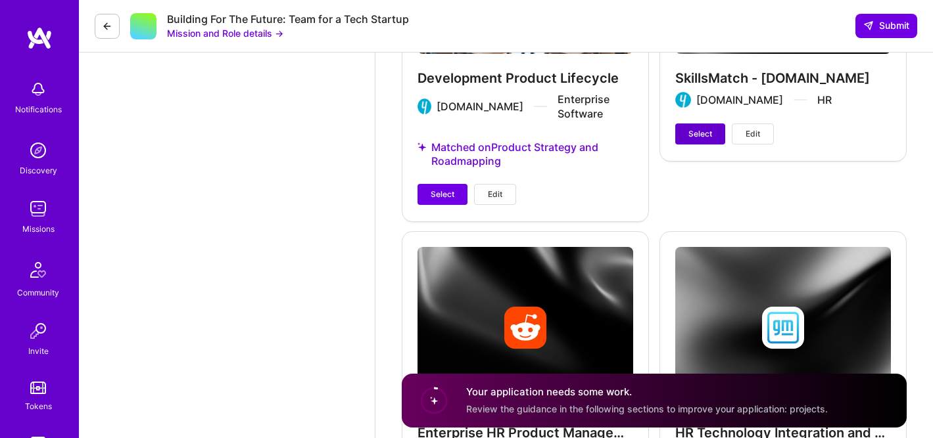
type input "75"
click at [696, 133] on span "Select" at bounding box center [700, 134] width 24 height 12
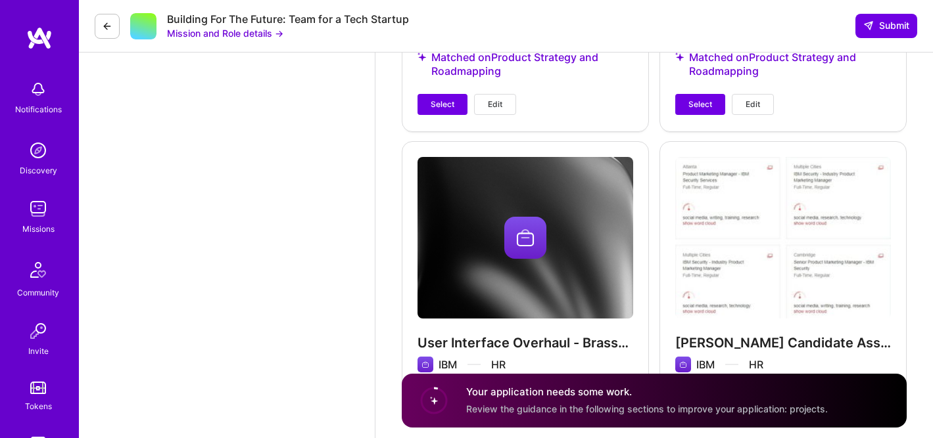
scroll to position [3622, 0]
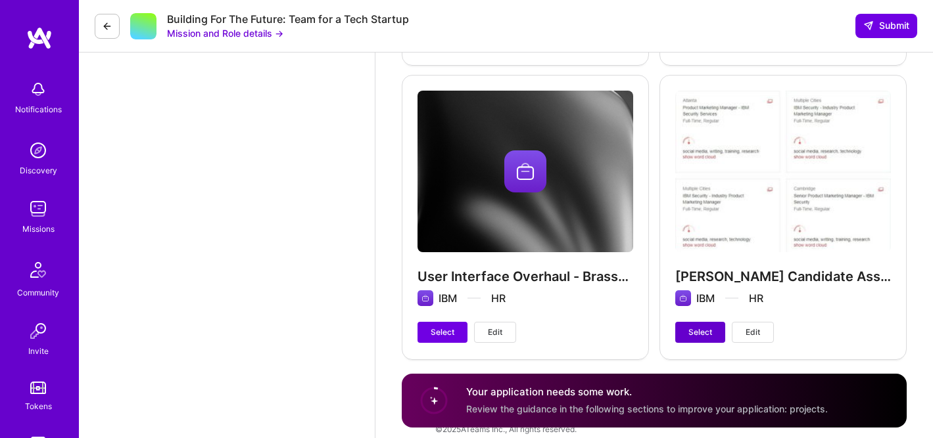
click at [709, 327] on span "Select" at bounding box center [700, 333] width 24 height 12
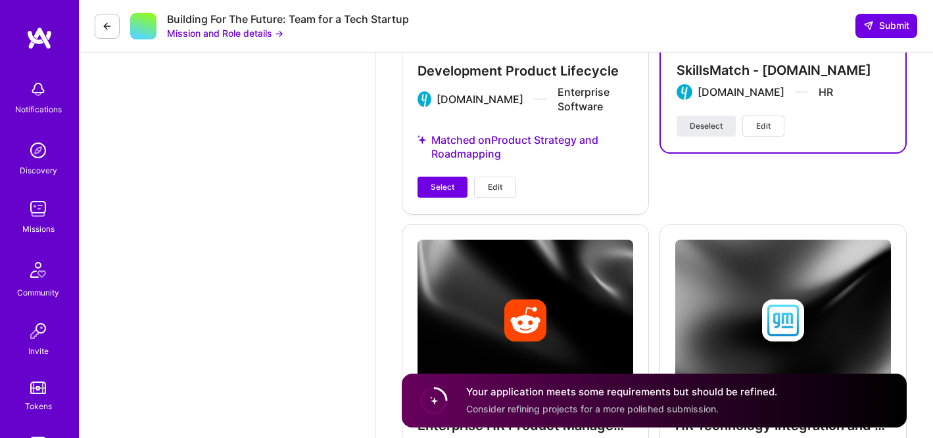
scroll to position [2705, 0]
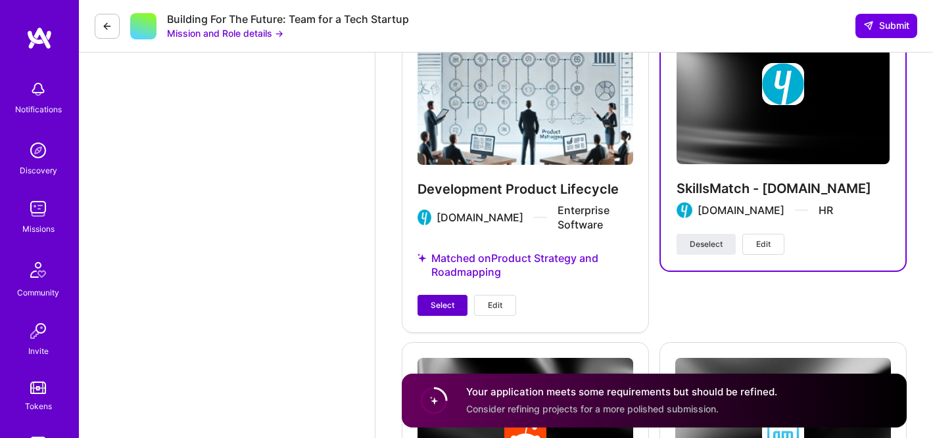
click at [435, 300] on span "Select" at bounding box center [443, 306] width 24 height 12
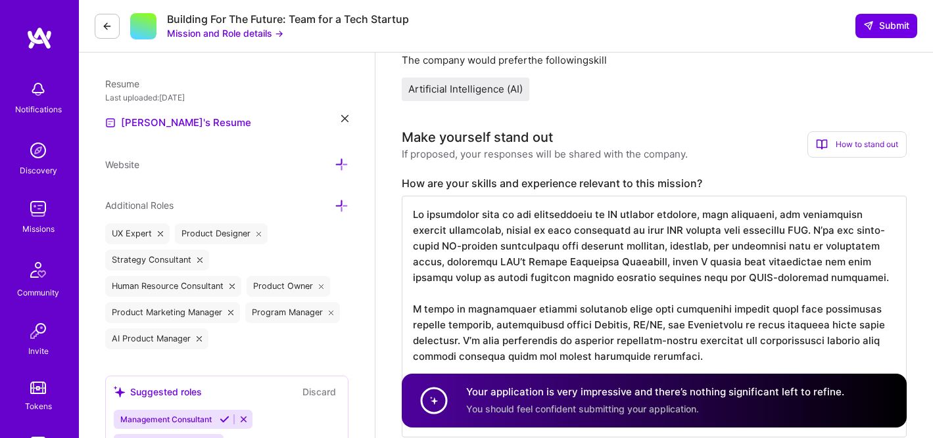
scroll to position [334, 0]
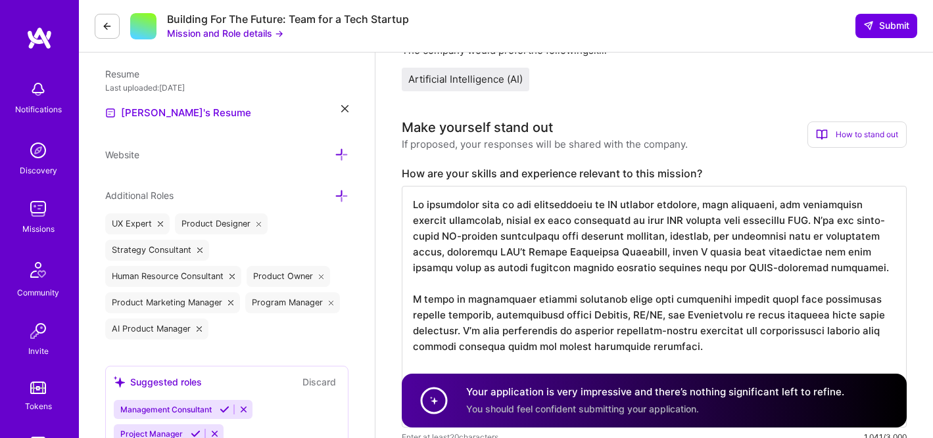
drag, startPoint x: 676, startPoint y: 270, endPoint x: 825, endPoint y: 273, distance: 149.3
click at [825, 273] on textarea at bounding box center [654, 307] width 505 height 242
click at [844, 271] on textarea at bounding box center [654, 307] width 505 height 242
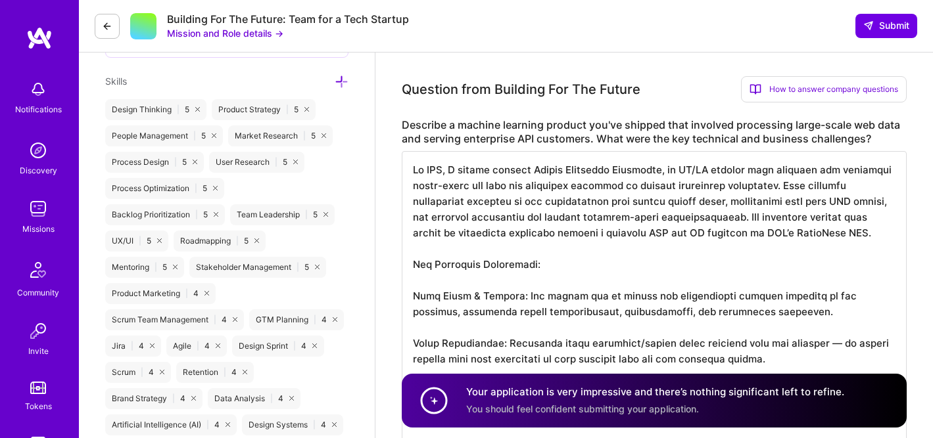
scroll to position [730, 0]
drag, startPoint x: 763, startPoint y: 185, endPoint x: 672, endPoint y: 189, distance: 90.8
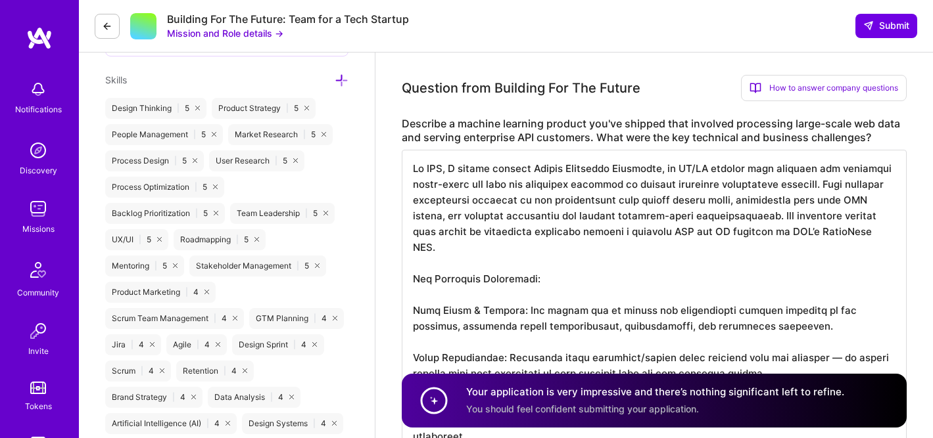
drag, startPoint x: 483, startPoint y: 232, endPoint x: 713, endPoint y: 246, distance: 230.5
drag, startPoint x: 527, startPoint y: 233, endPoint x: 629, endPoint y: 238, distance: 102.7
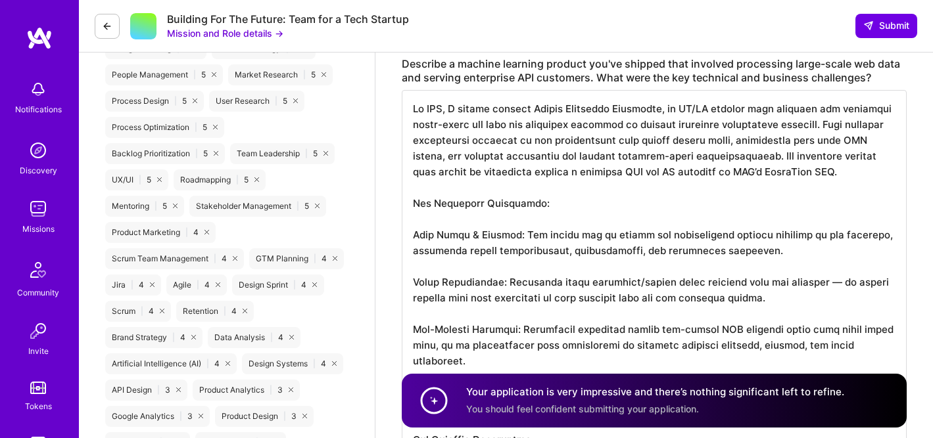
scroll to position [799, 0]
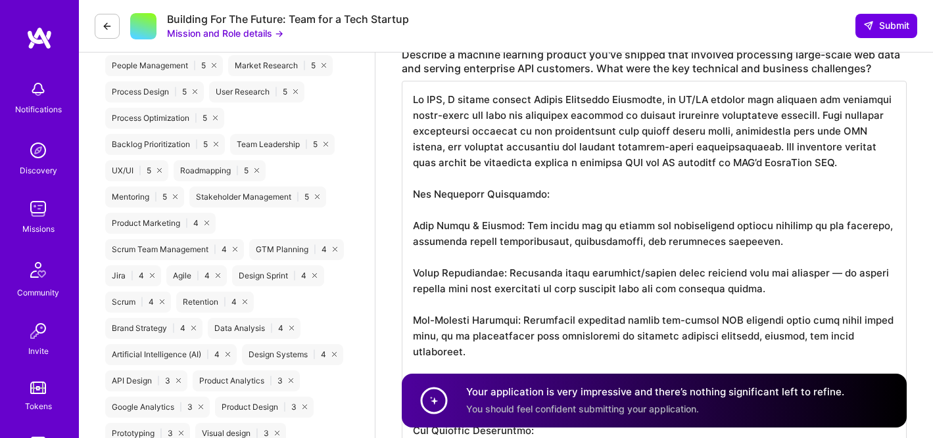
drag, startPoint x: 516, startPoint y: 241, endPoint x: 630, endPoint y: 240, distance: 113.7
click at [630, 240] on textarea at bounding box center [654, 383] width 505 height 605
click at [657, 243] on textarea at bounding box center [654, 383] width 505 height 605
drag, startPoint x: 744, startPoint y: 256, endPoint x: 582, endPoint y: 238, distance: 162.7
click at [582, 238] on textarea at bounding box center [654, 383] width 505 height 605
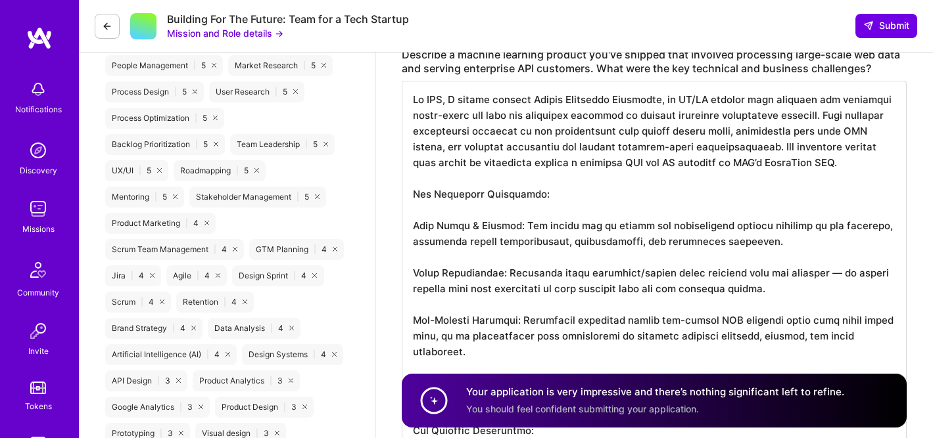
click at [688, 238] on textarea at bounding box center [654, 383] width 505 height 605
click at [634, 241] on textarea at bounding box center [654, 383] width 505 height 605
drag, startPoint x: 859, startPoint y: 241, endPoint x: 770, endPoint y: 241, distance: 89.4
click at [770, 241] on textarea at bounding box center [654, 383] width 505 height 605
click at [803, 241] on textarea at bounding box center [654, 383] width 505 height 605
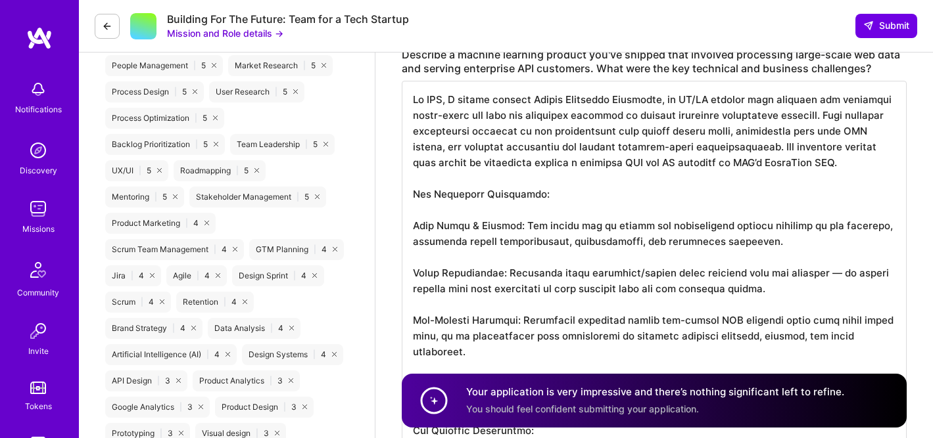
drag, startPoint x: 805, startPoint y: 241, endPoint x: 604, endPoint y: 243, distance: 200.5
click at [604, 243] on textarea at bounding box center [654, 383] width 505 height 605
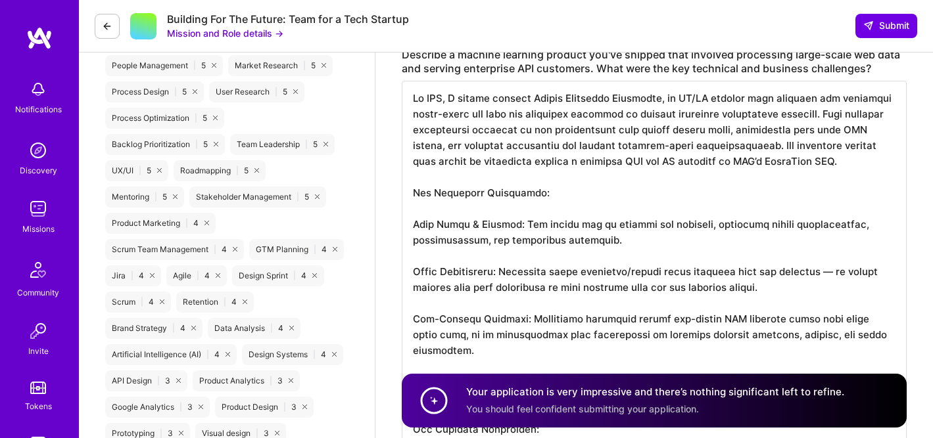
click at [695, 243] on textarea at bounding box center [654, 383] width 505 height 605
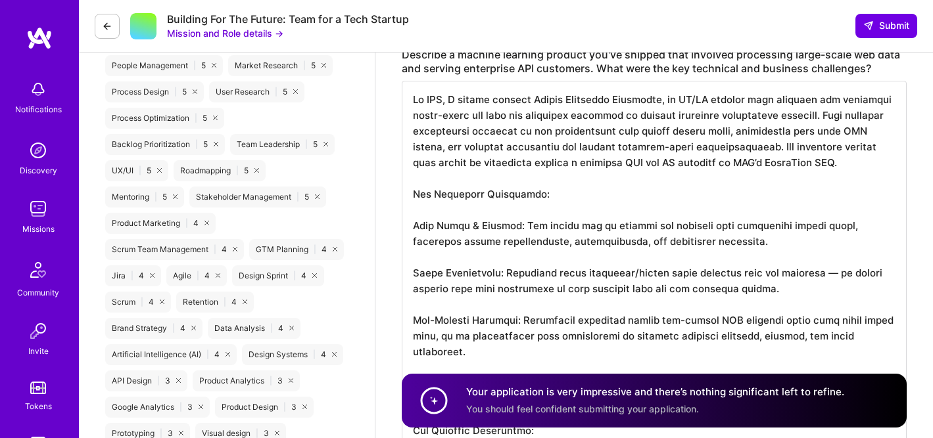
drag, startPoint x: 703, startPoint y: 259, endPoint x: 746, endPoint y: 249, distance: 43.9
click at [704, 258] on textarea at bounding box center [654, 383] width 505 height 605
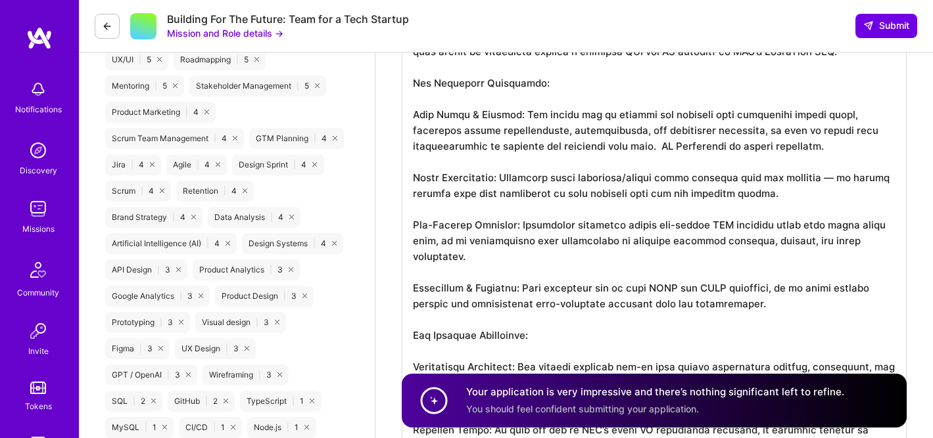
scroll to position [918, 0]
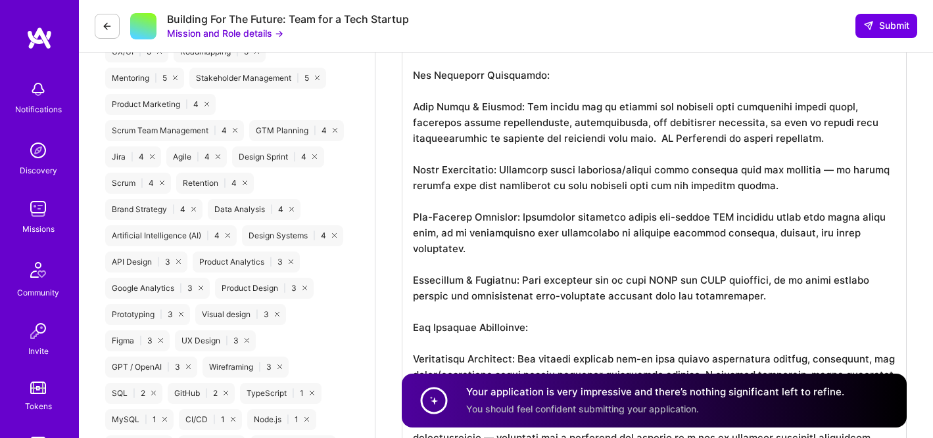
click at [622, 232] on textarea at bounding box center [654, 272] width 505 height 621
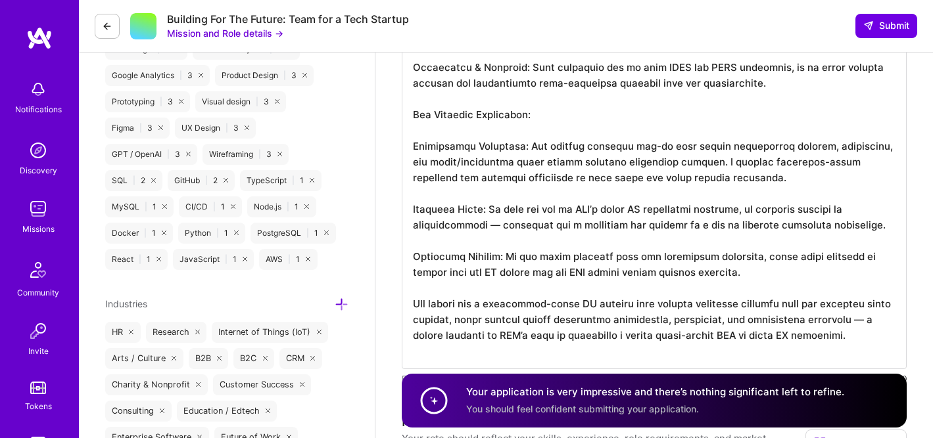
scroll to position [1132, 0]
click at [880, 237] on textarea at bounding box center [654, 58] width 505 height 621
drag, startPoint x: 871, startPoint y: 239, endPoint x: 776, endPoint y: 239, distance: 94.7
click at [776, 239] on textarea at bounding box center [654, 58] width 505 height 621
click at [822, 238] on textarea at bounding box center [654, 58] width 505 height 621
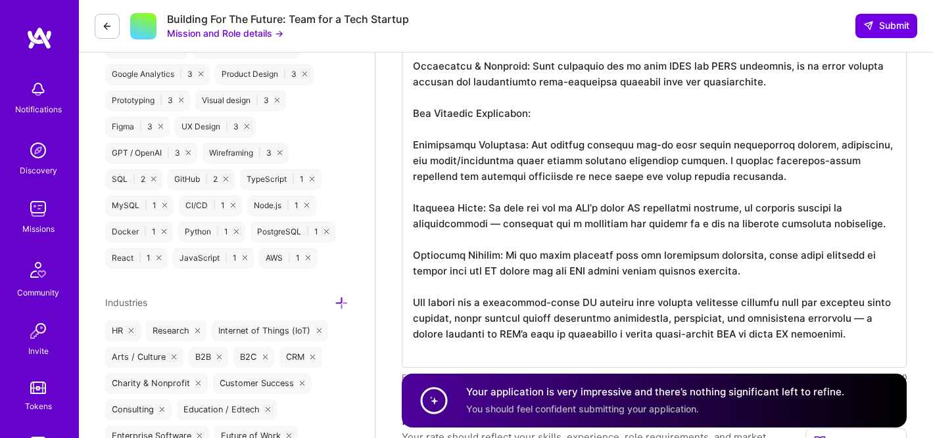
drag, startPoint x: 812, startPoint y: 238, endPoint x: 775, endPoint y: 238, distance: 36.8
click at [775, 238] on textarea at bounding box center [654, 58] width 505 height 621
click at [857, 242] on textarea at bounding box center [654, 58] width 505 height 621
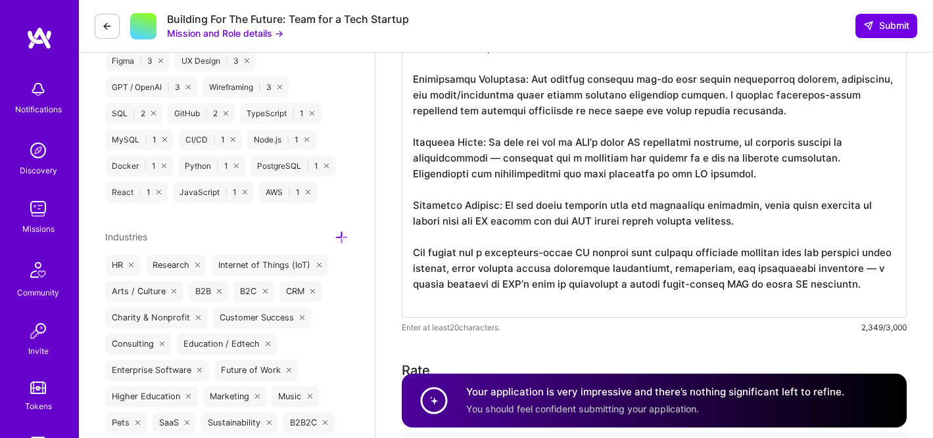
scroll to position [1199, 0]
drag, startPoint x: 696, startPoint y: 267, endPoint x: 653, endPoint y: 267, distance: 42.1
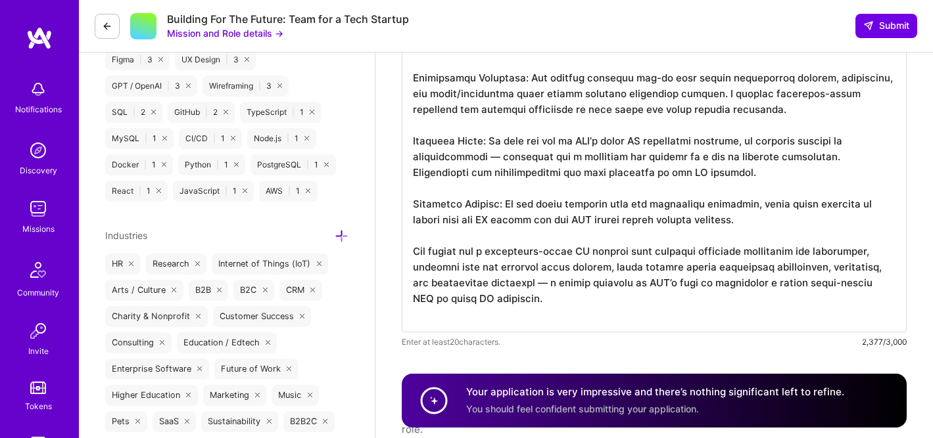
drag, startPoint x: 880, startPoint y: 267, endPoint x: 910, endPoint y: 261, distance: 30.8
click at [881, 266] on textarea at bounding box center [654, 7] width 505 height 652
click at [598, 283] on textarea at bounding box center [654, 7] width 505 height 652
click at [515, 283] on textarea at bounding box center [654, 7] width 505 height 652
drag, startPoint x: 509, startPoint y: 285, endPoint x: 569, endPoint y: 283, distance: 59.9
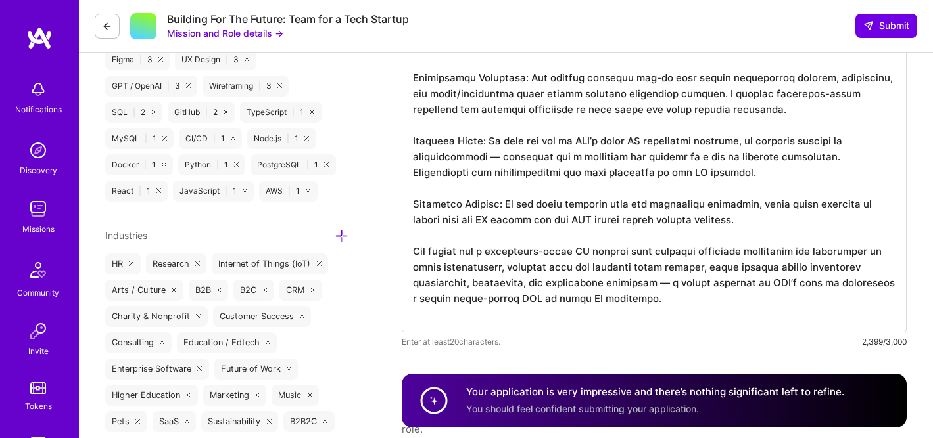
click at [509, 285] on textarea at bounding box center [654, 7] width 505 height 652
drag, startPoint x: 818, startPoint y: 282, endPoint x: 854, endPoint y: 281, distance: 35.5
click at [819, 281] on textarea at bounding box center [654, 7] width 505 height 652
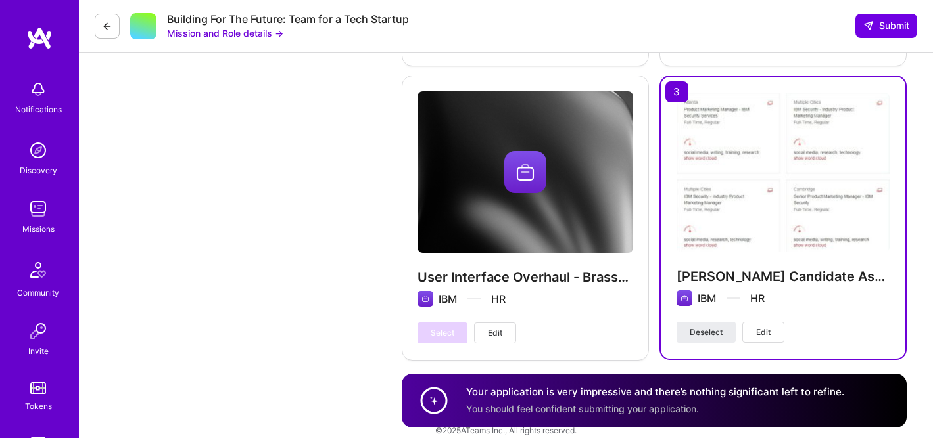
scroll to position [3671, 0]
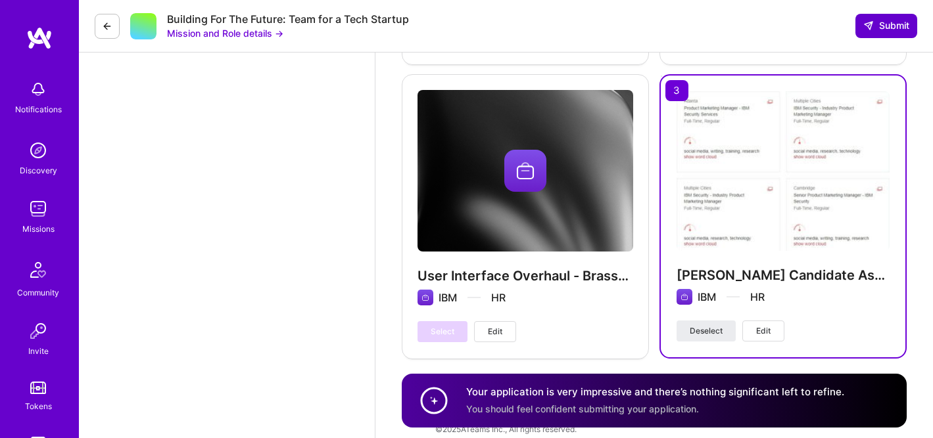
type textarea "Lo IPS, D sitame consect Adipis Elitseddo Eiusmodte, in UT/LA etdolor magn aliq…"
click at [887, 30] on span "Submit" at bounding box center [886, 25] width 46 height 13
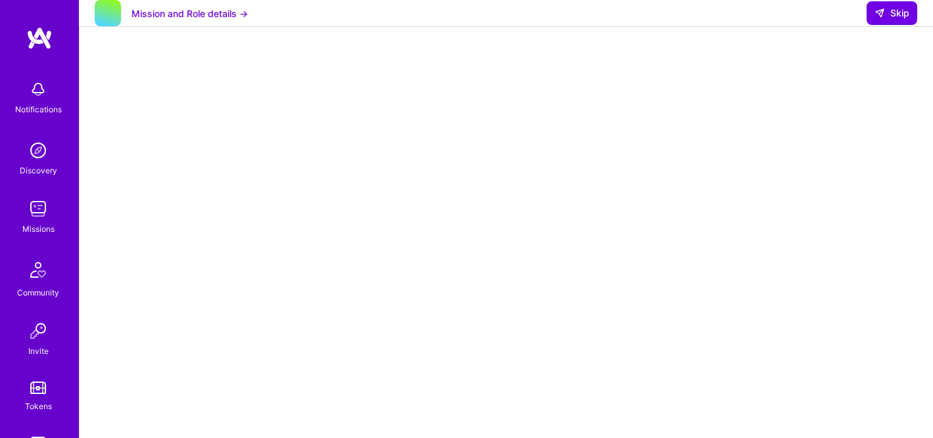
scroll to position [301, 0]
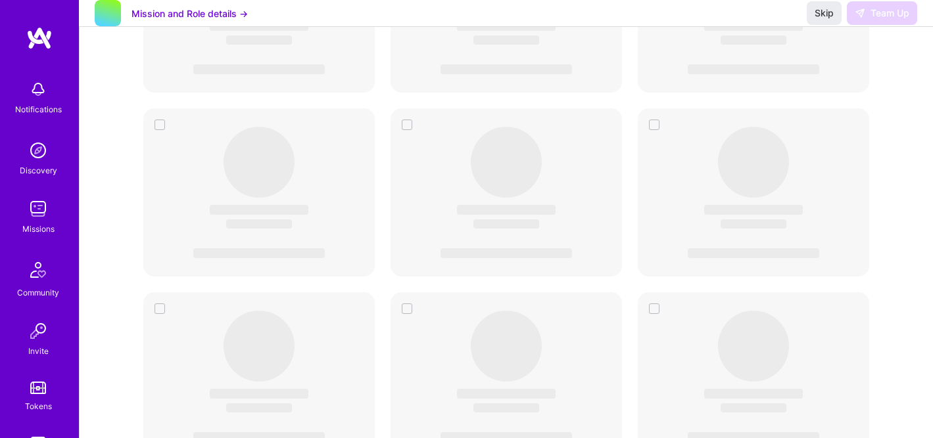
scroll to position [1639, 0]
click at [36, 220] on img at bounding box center [38, 209] width 26 height 26
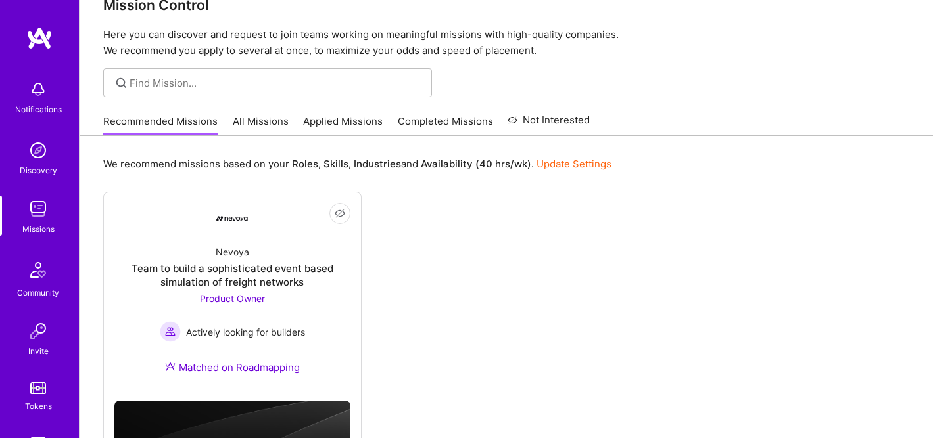
scroll to position [168, 0]
